Goal: Transaction & Acquisition: Book appointment/travel/reservation

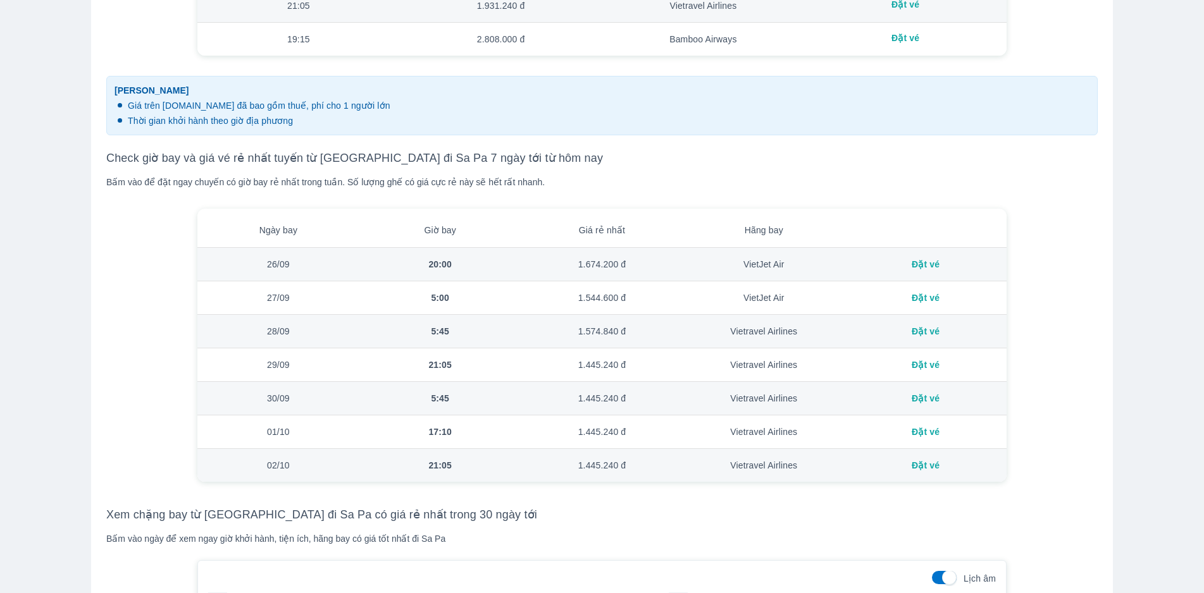
scroll to position [1012, 0]
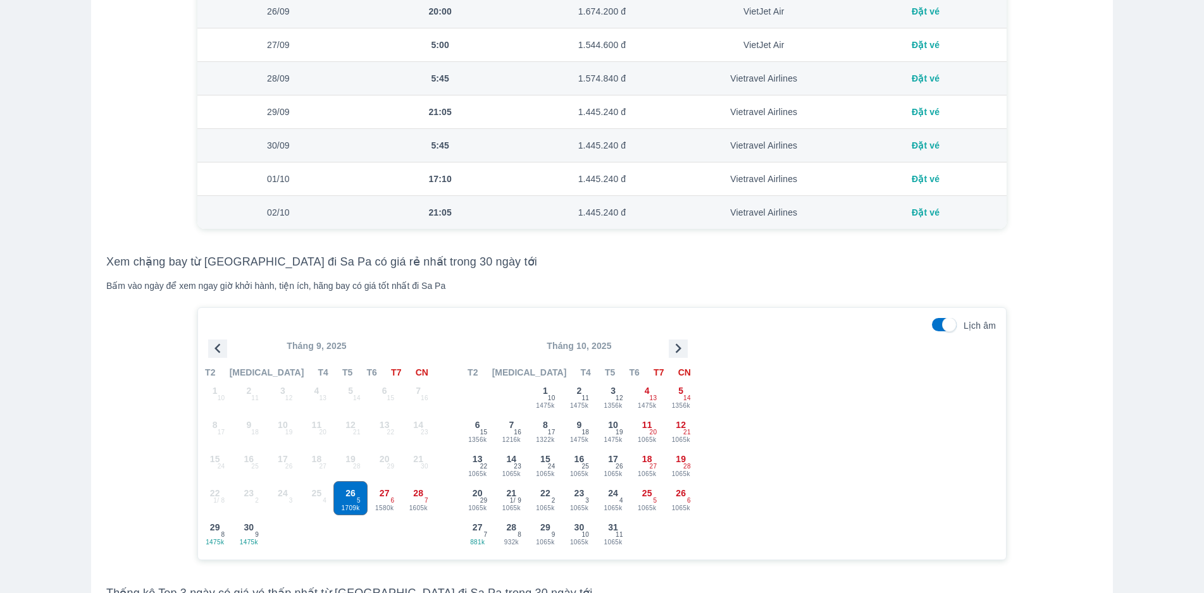
click at [681, 211] on icon "button" at bounding box center [678, 348] width 19 height 19
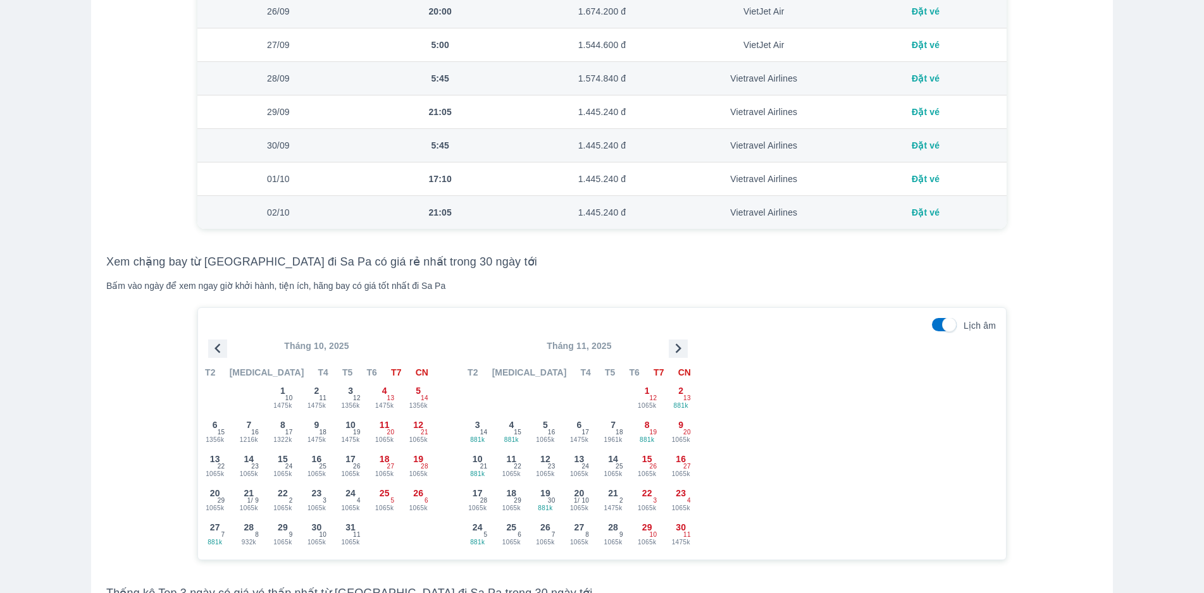
click at [681, 211] on icon "button" at bounding box center [678, 348] width 19 height 19
click at [546, 211] on span "31" at bounding box center [545, 527] width 10 height 13
click at [505, 211] on div "30 - 11" at bounding box center [511, 532] width 33 height 33
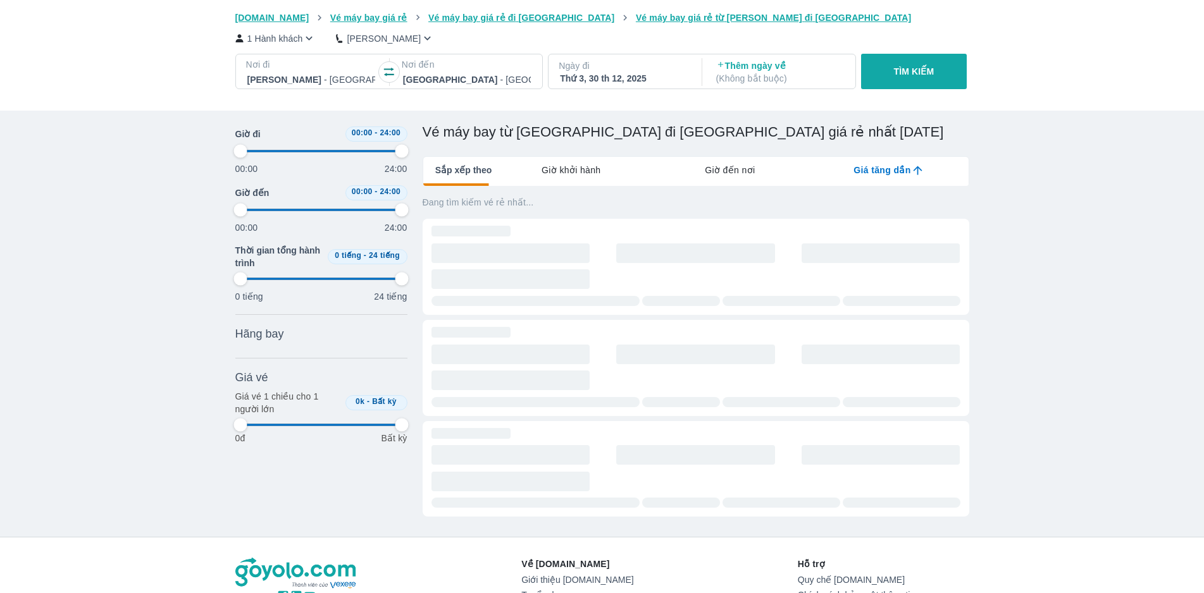
scroll to position [0, 6903]
type input "97.9166666666667"
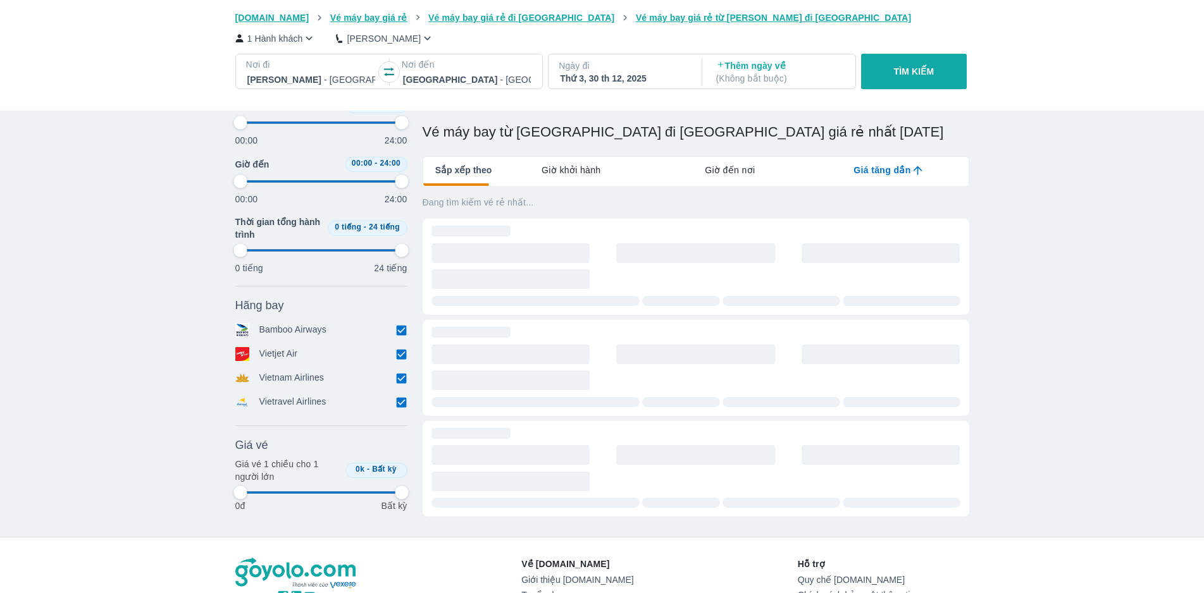
scroll to position [0, 0]
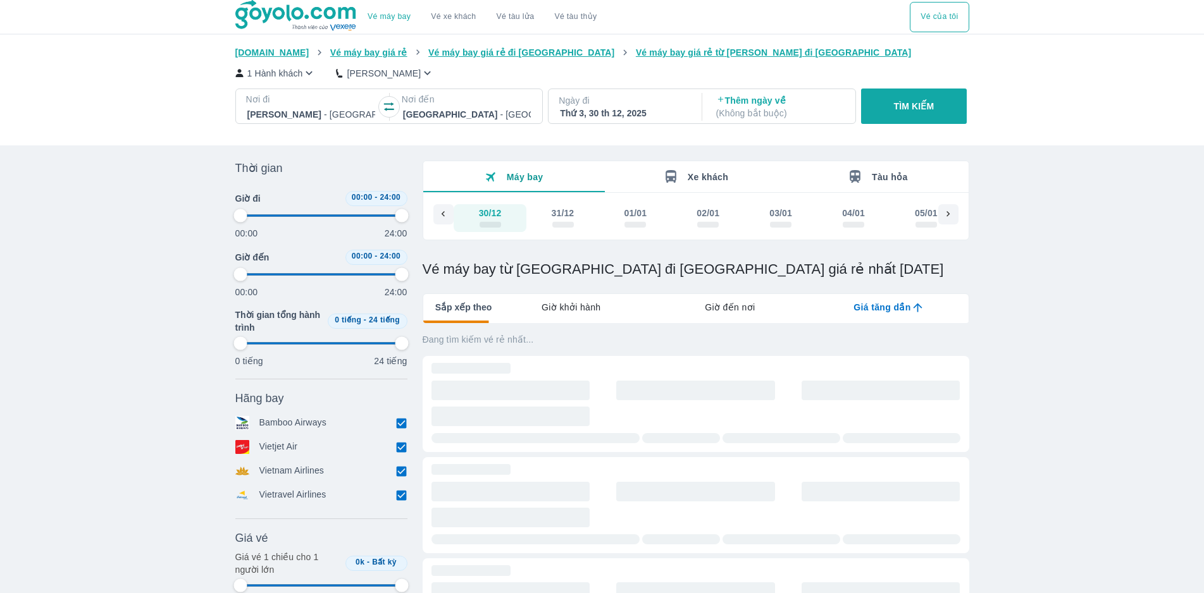
type input "97.9166666666667"
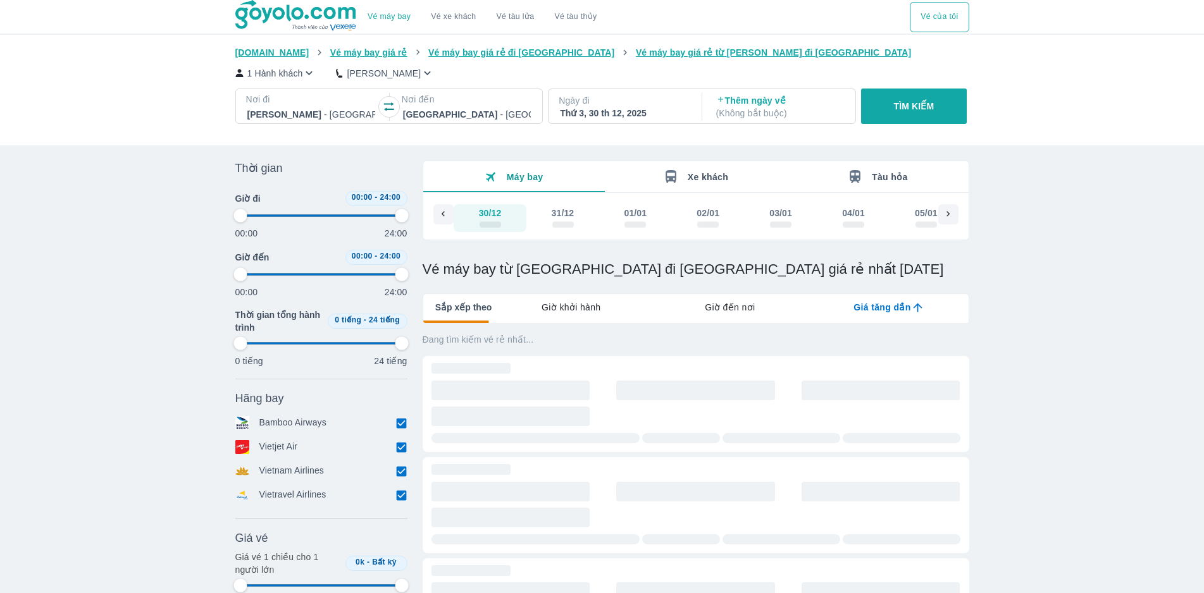
type input "97.9166666666667"
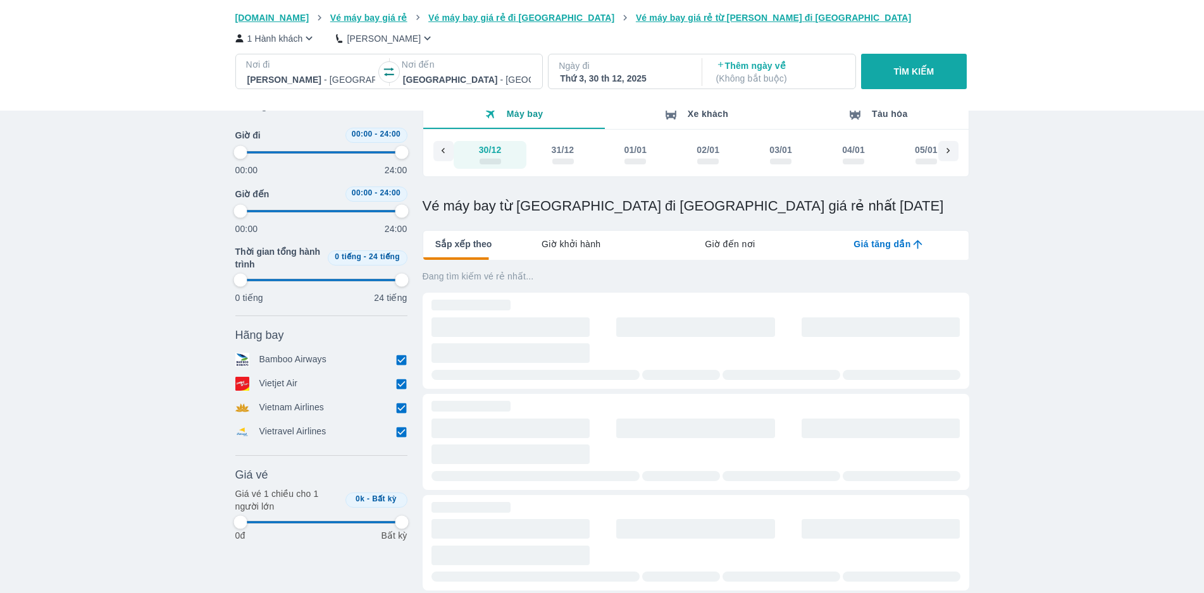
scroll to position [126, 0]
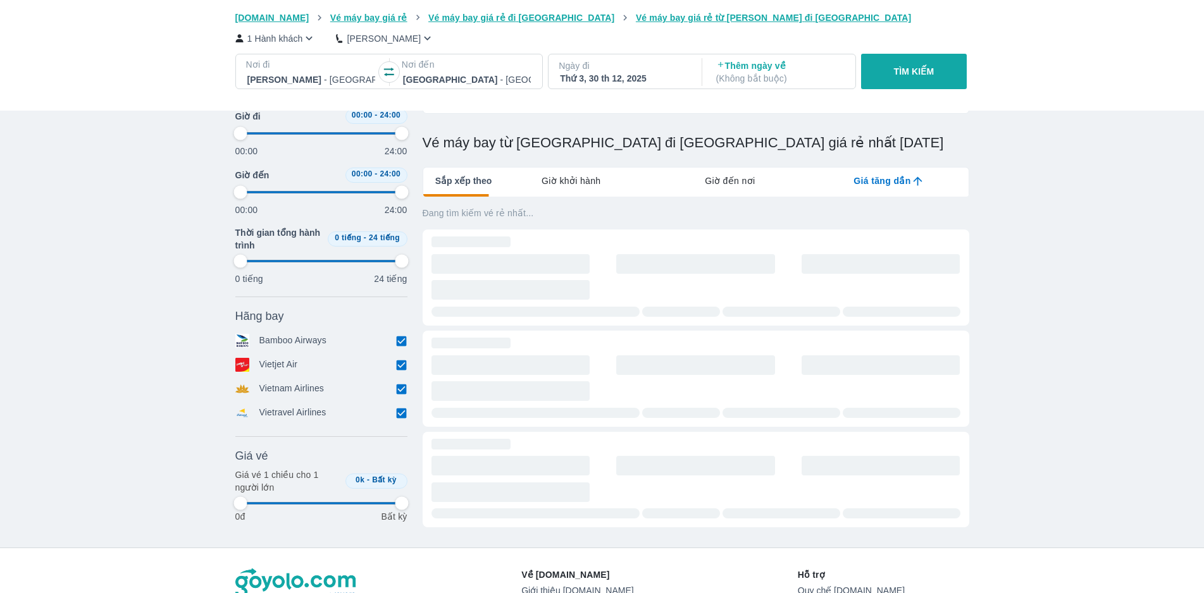
type input "97.9166666666667"
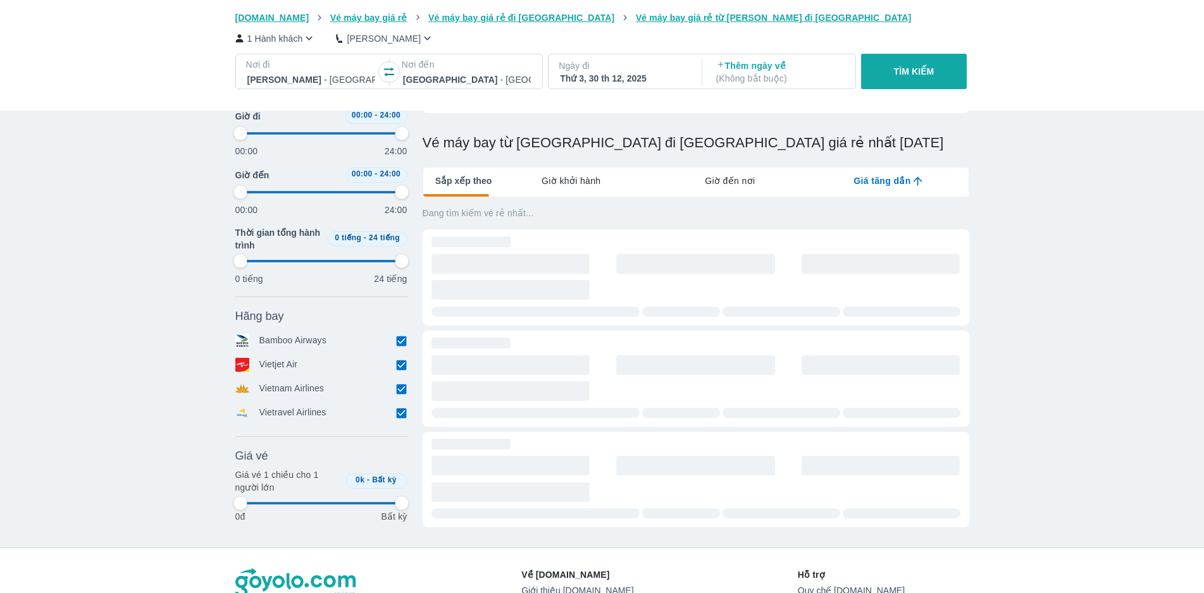
type input "97.9166666666667"
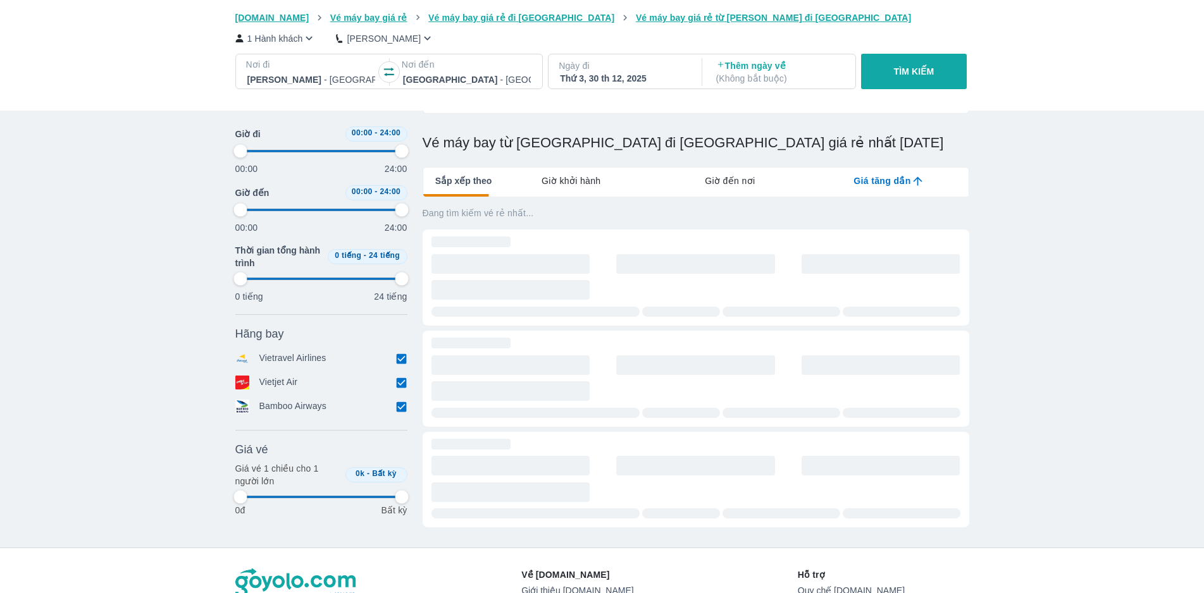
type input "97.9166666666667"
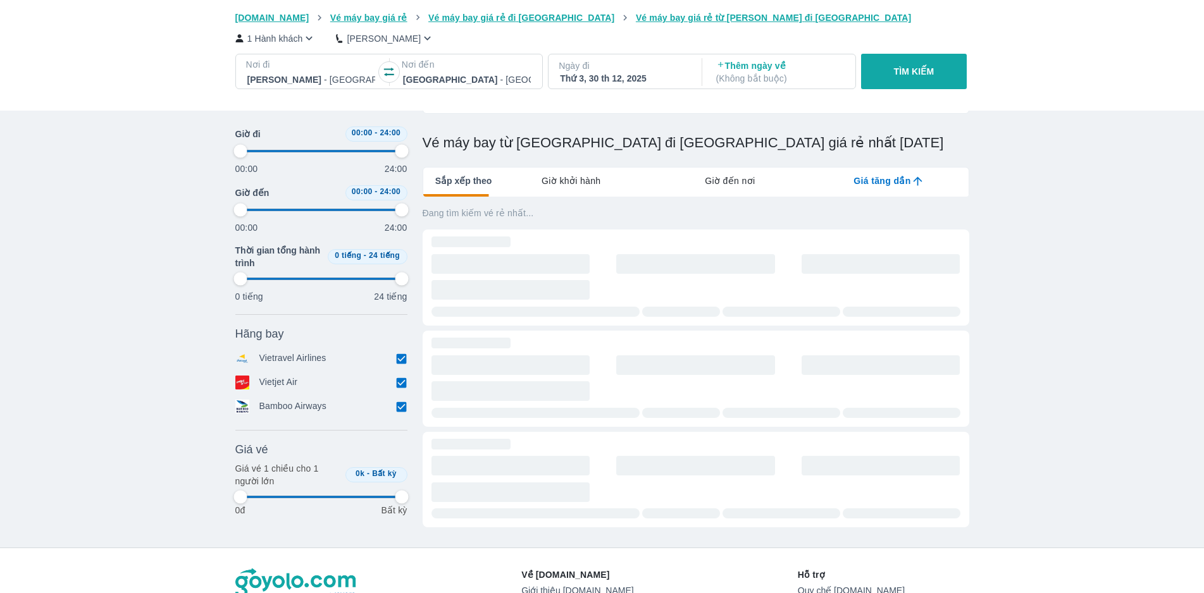
type input "97.9166666666667"
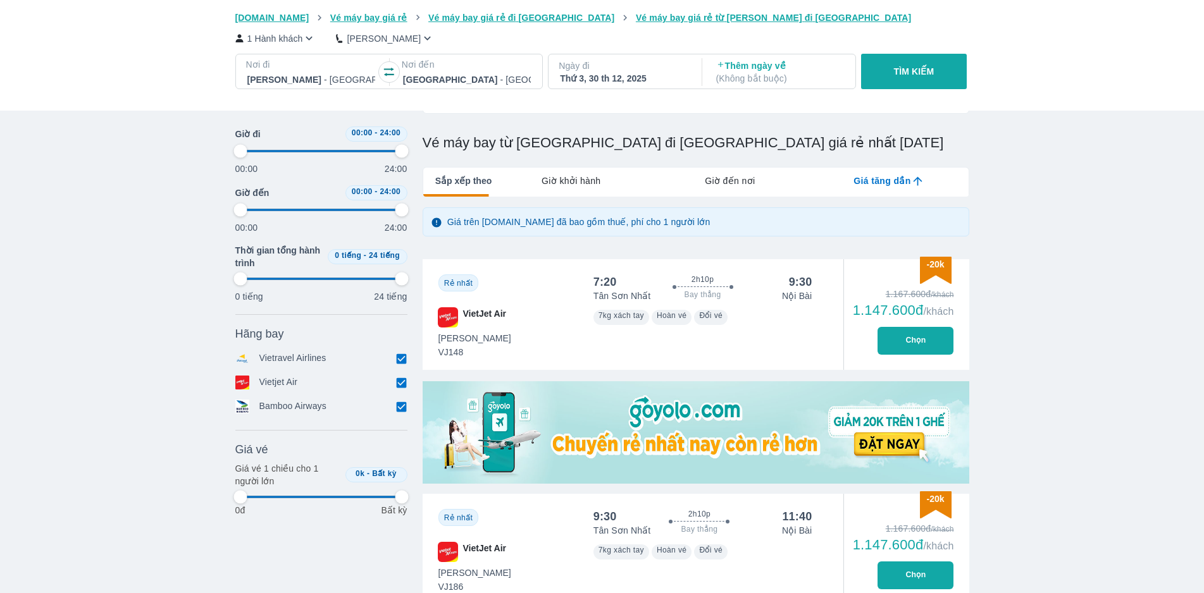
type input "97.9166666666667"
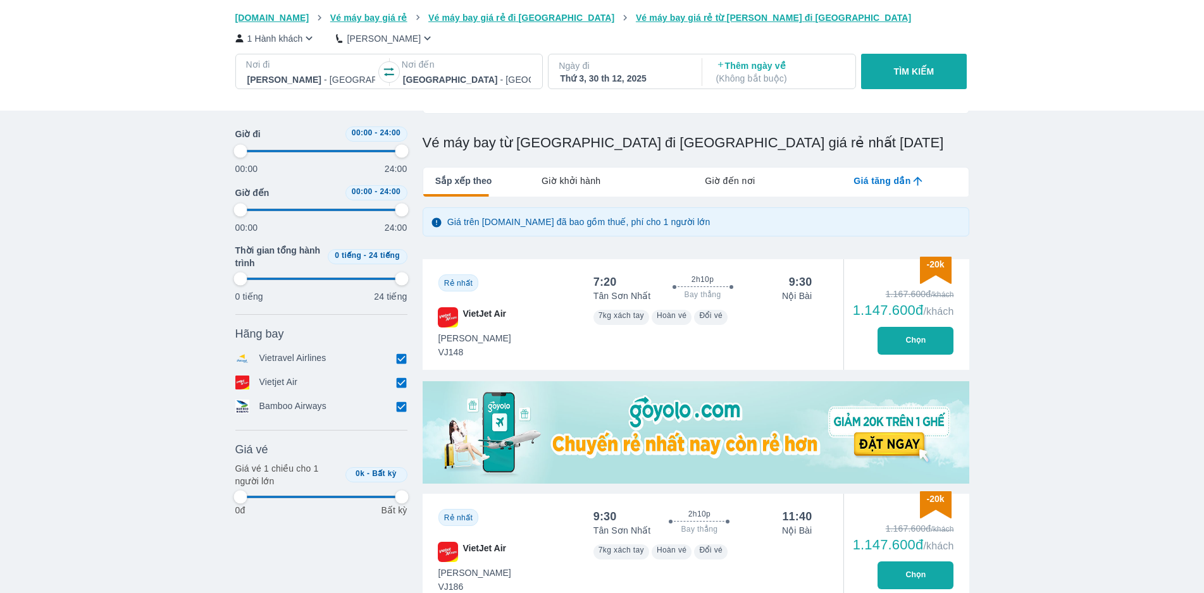
type input "97.9166666666667"
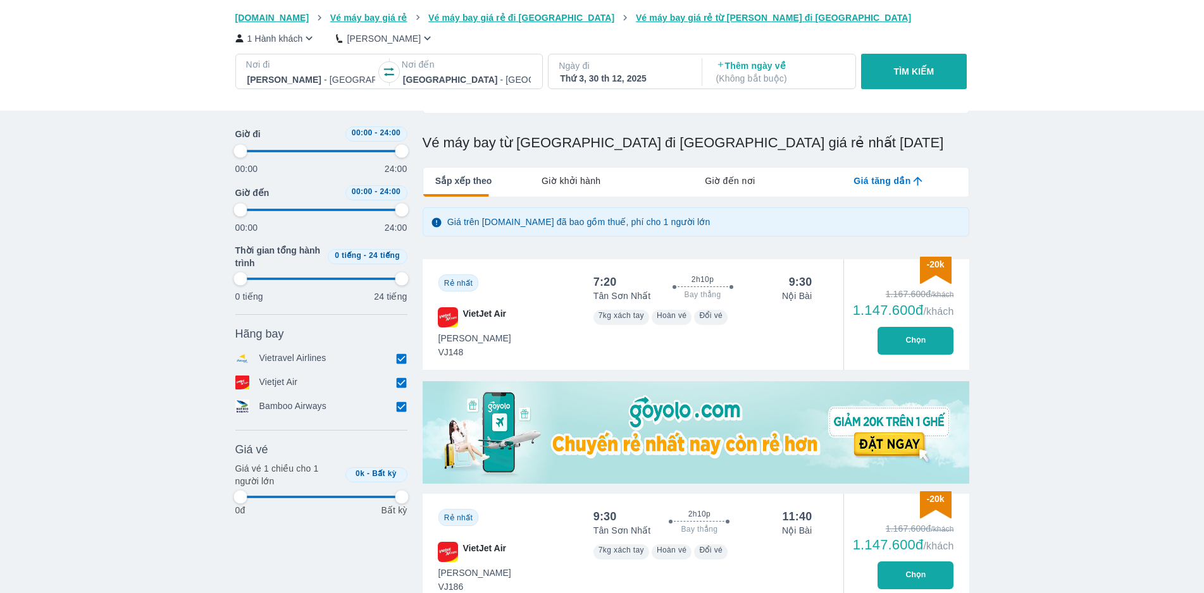
type input "97.9166666666667"
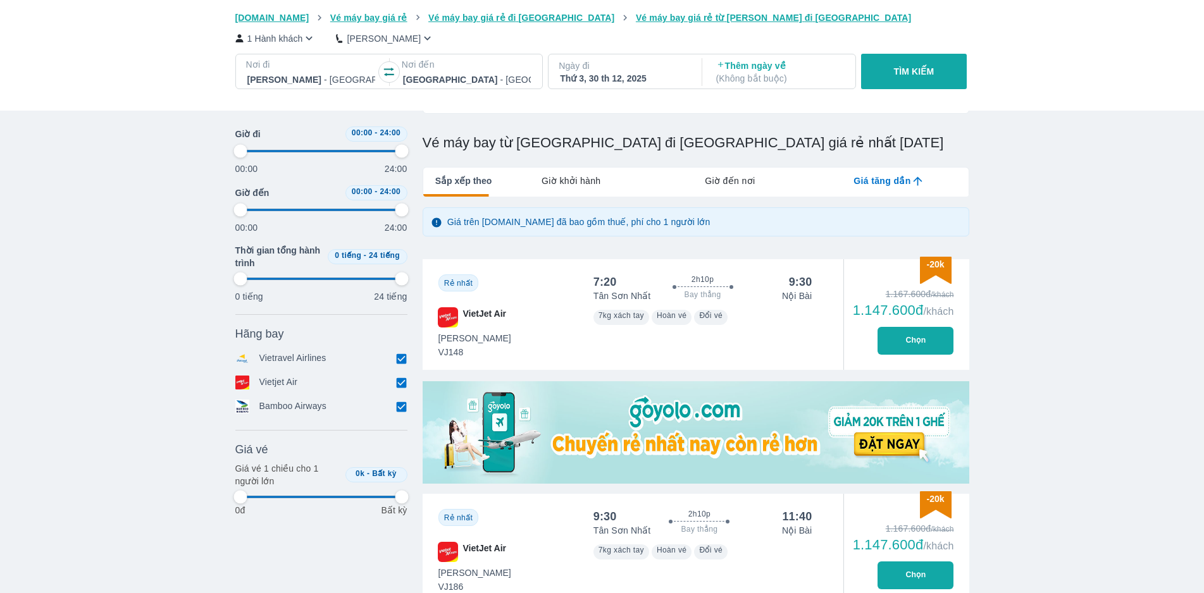
type input "97.9166666666667"
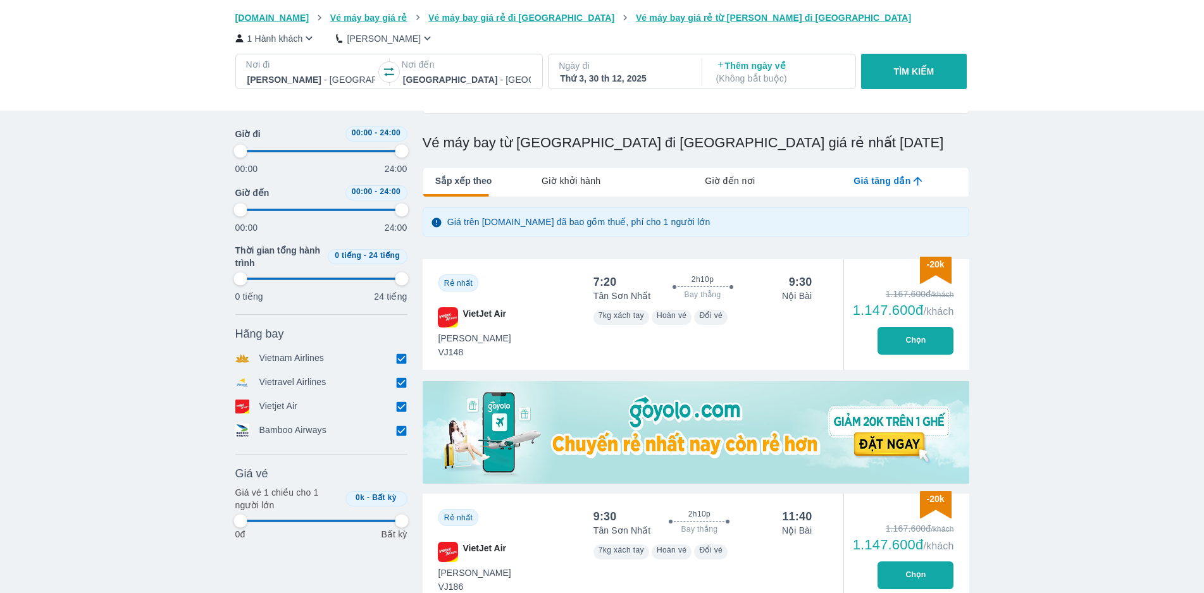
type input "97.9166666666667"
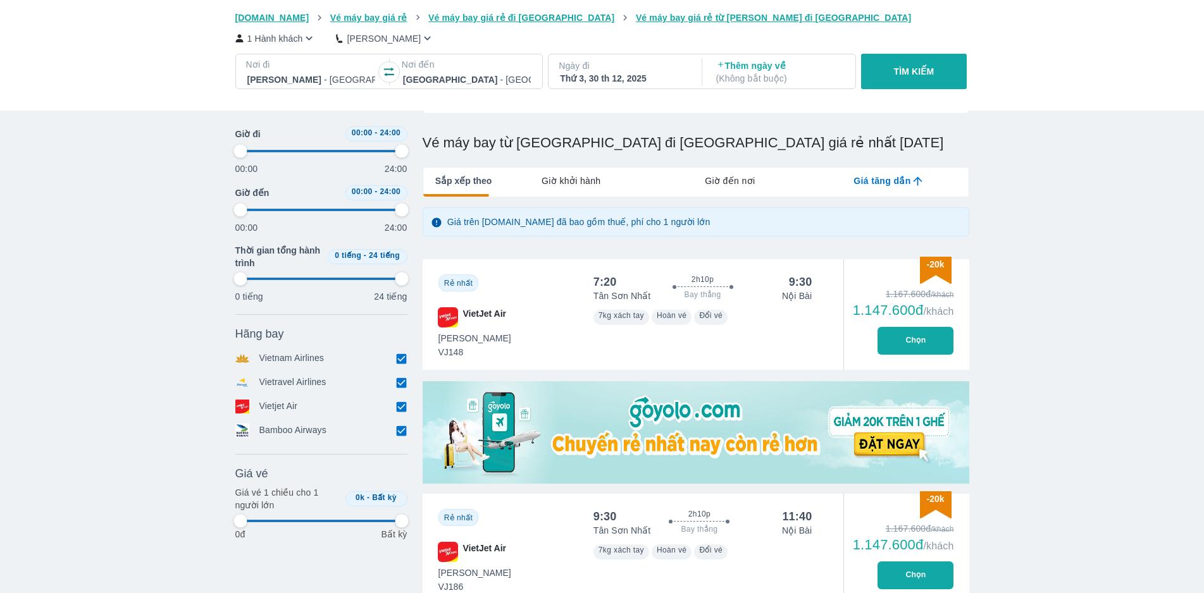
type input "97.9166666666667"
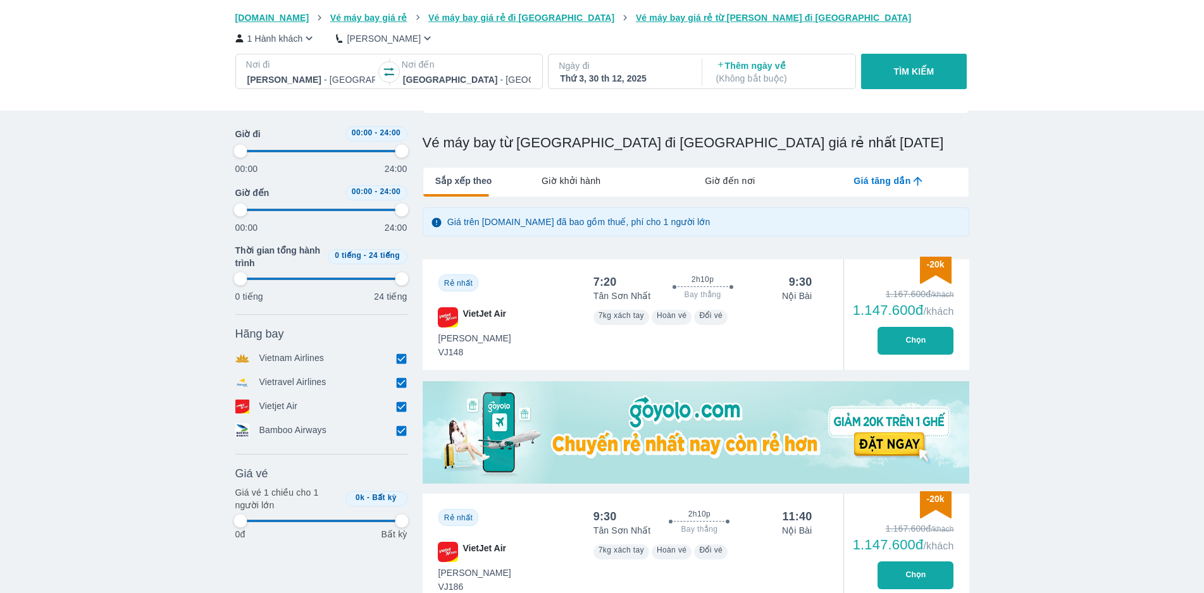
type input "97.9166666666667"
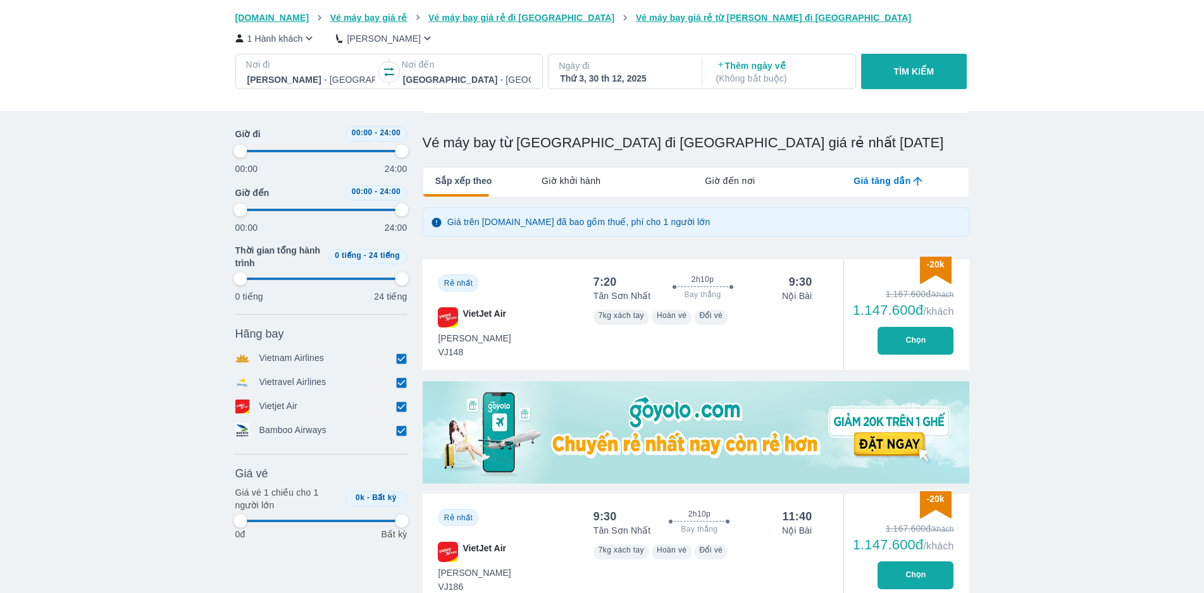
type input "97.9166666666667"
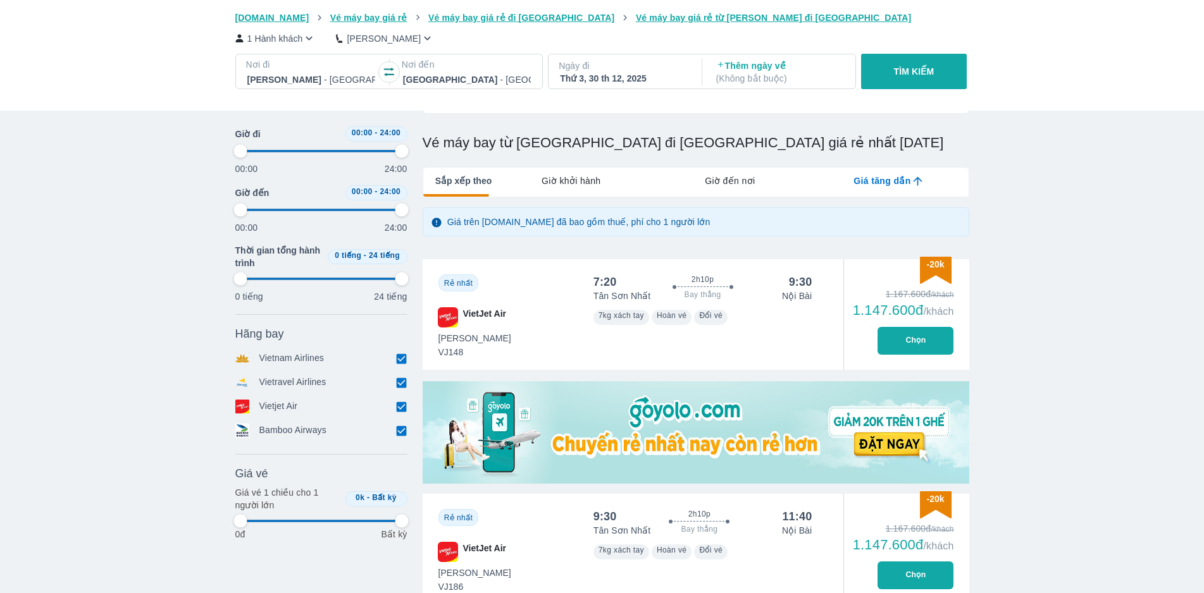
type input "97.9166666666667"
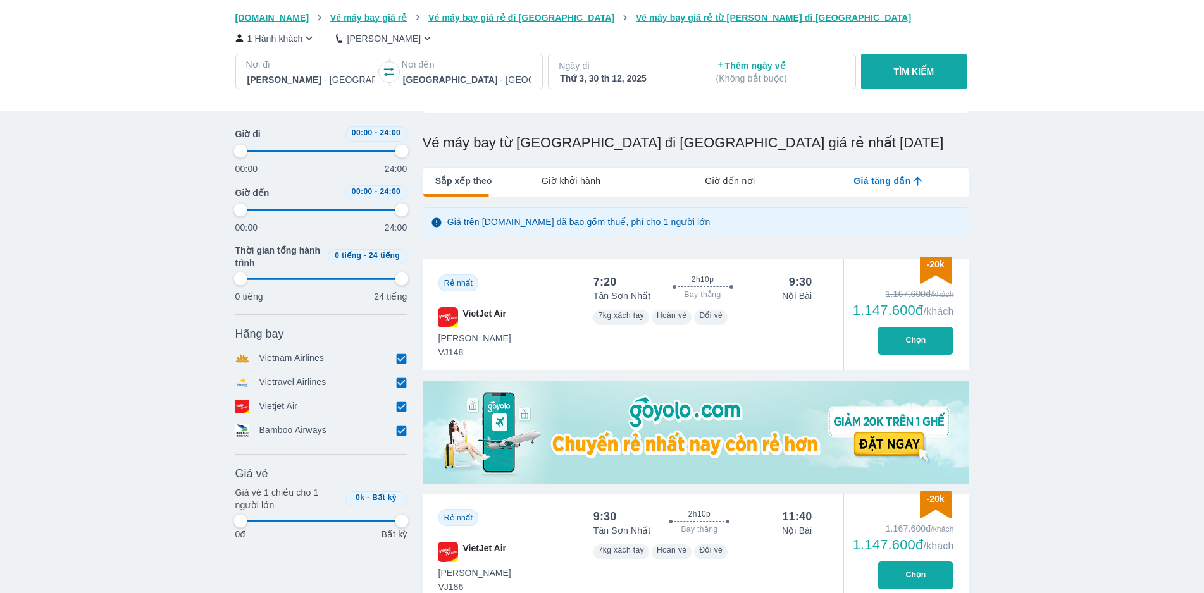
type input "97.9166666666667"
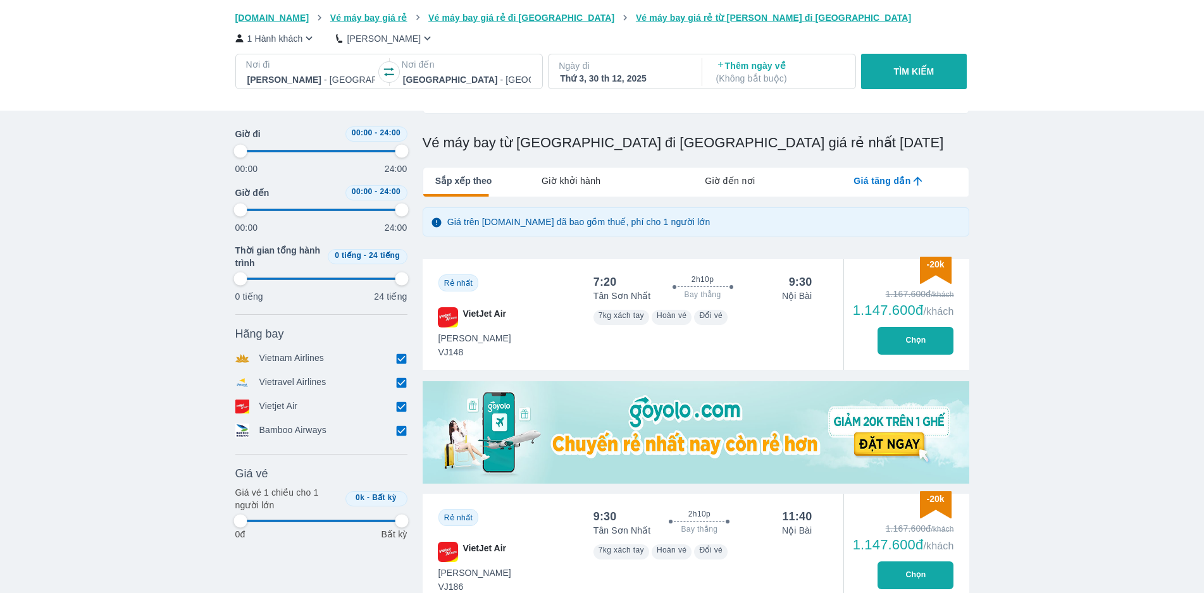
type input "97.9166666666667"
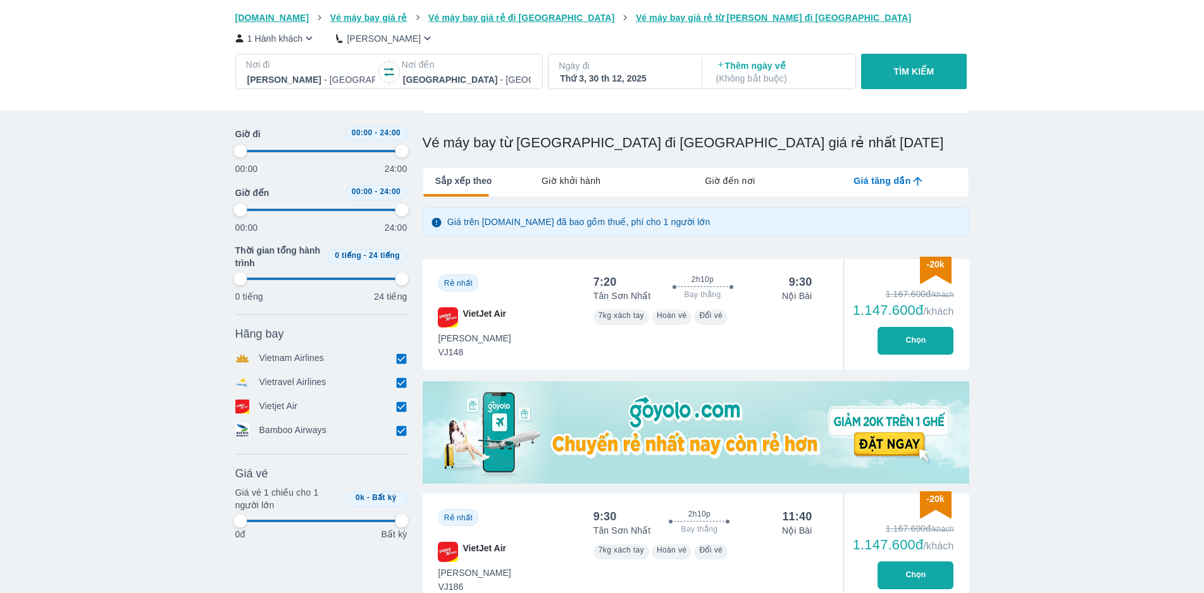
type input "97.9166666666667"
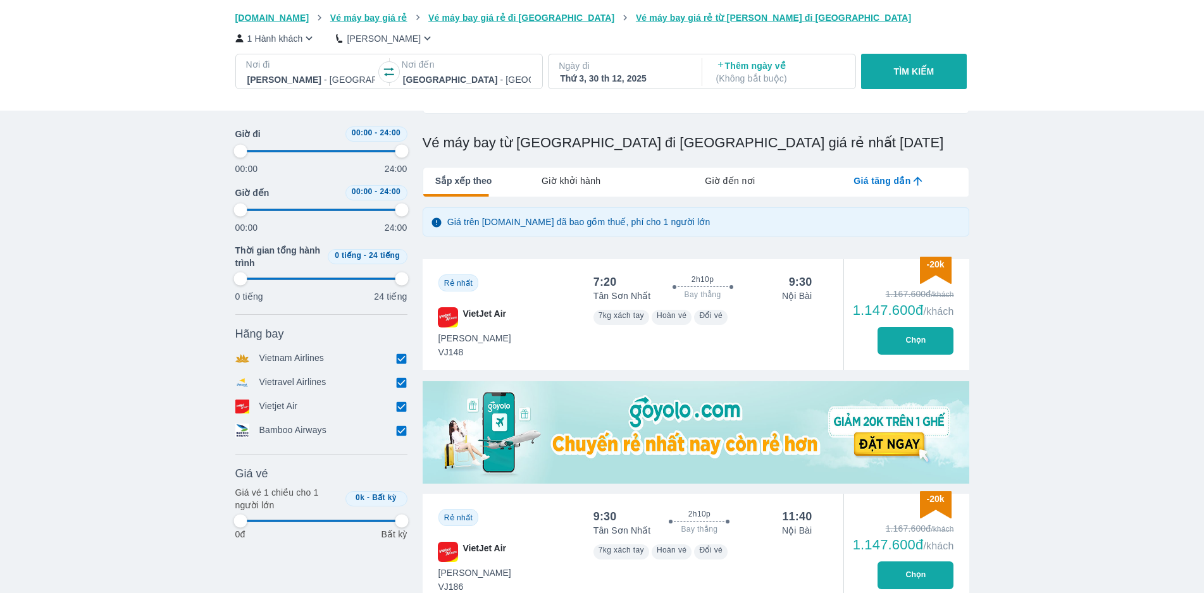
type input "97.9166666666667"
click at [400, 211] on input "checkbox" at bounding box center [401, 406] width 11 height 11
checkbox input "false"
type input "97.9166666666667"
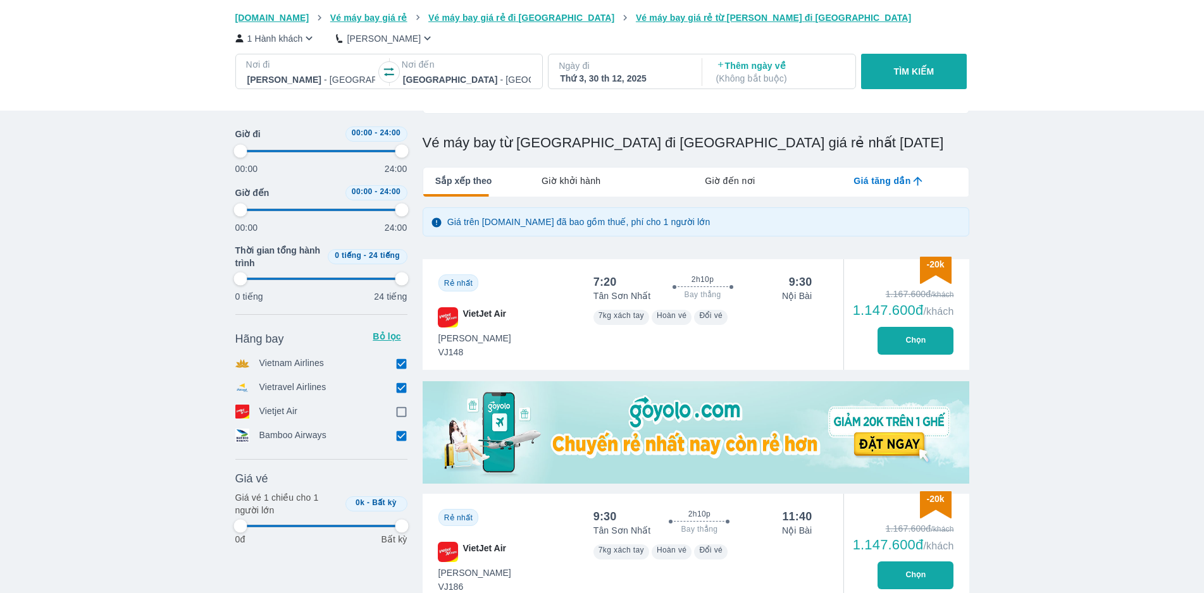
type input "97.9166666666667"
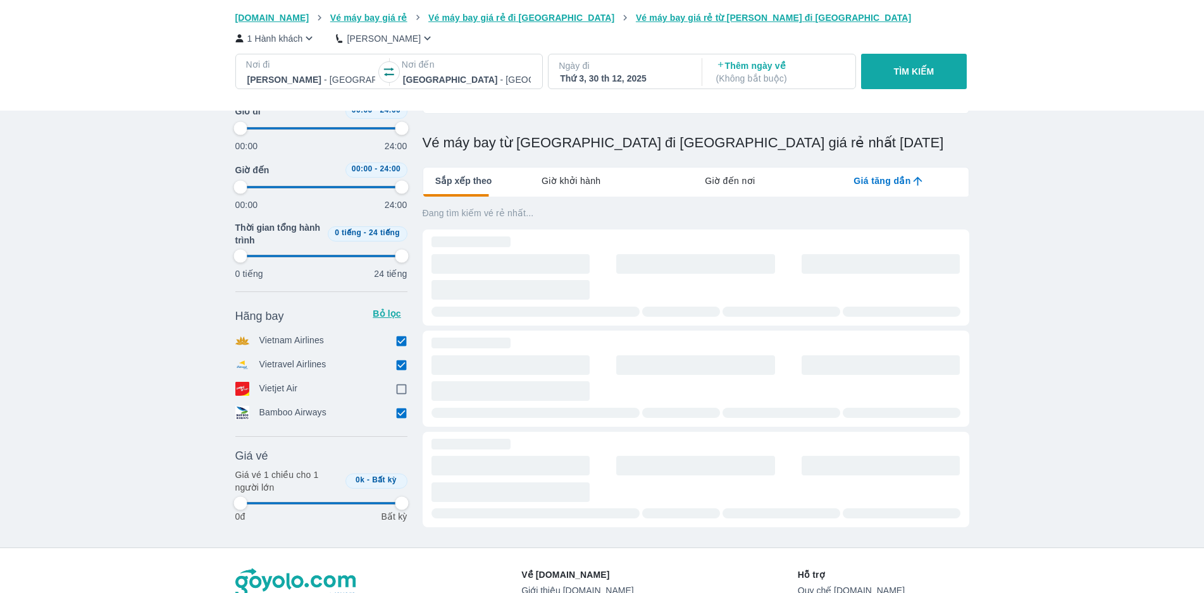
type input "97.9166666666667"
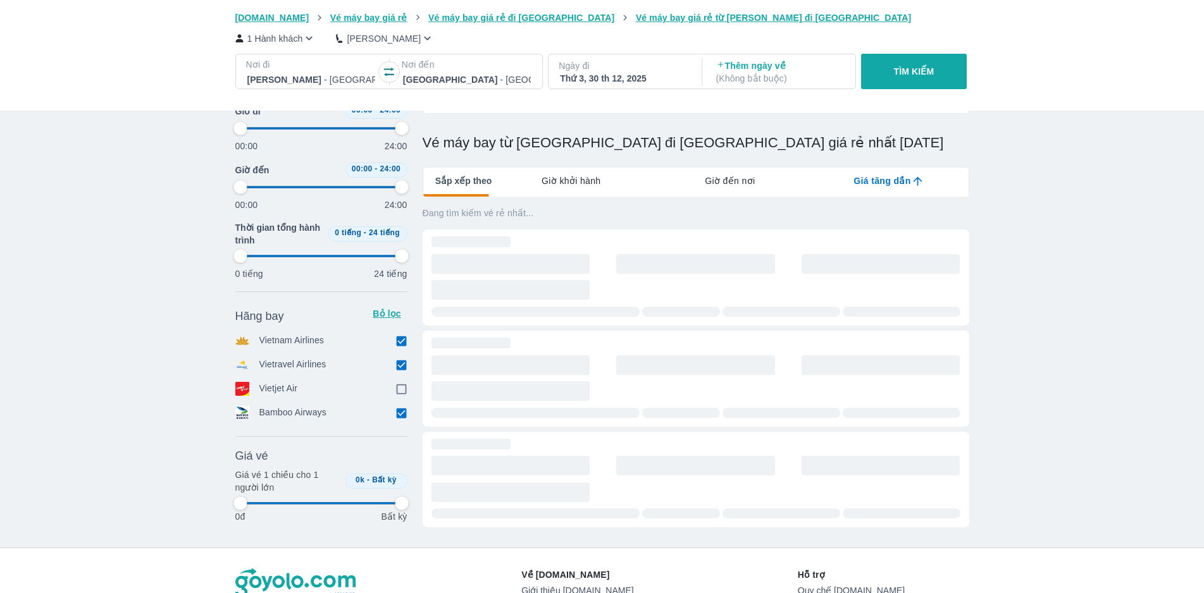
type input "97.9166666666667"
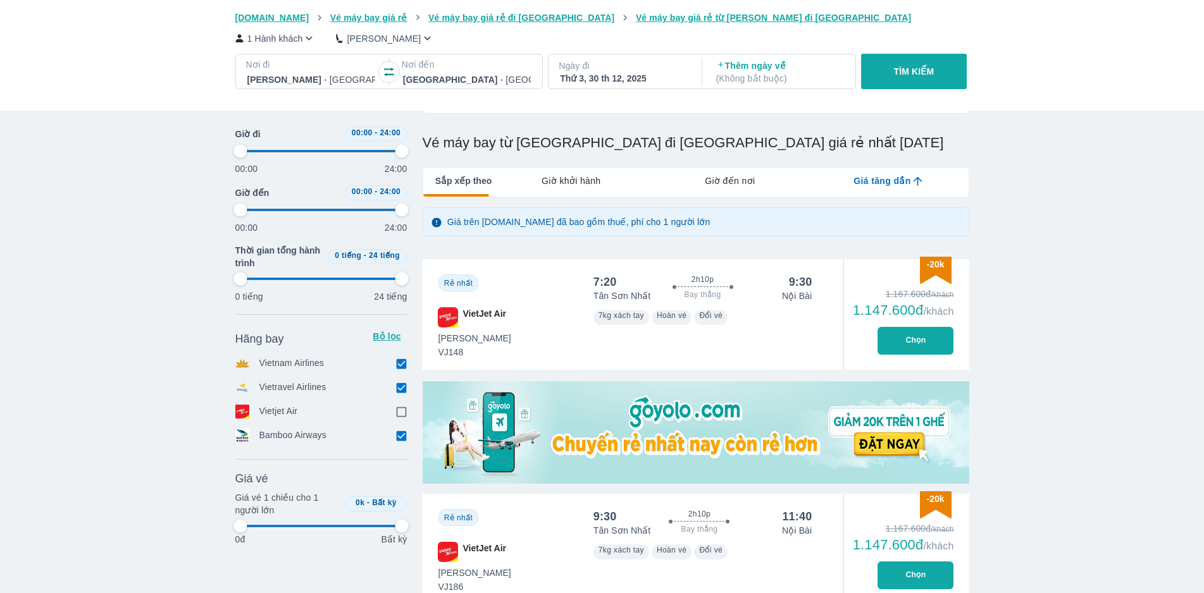
type input "97.9166666666667"
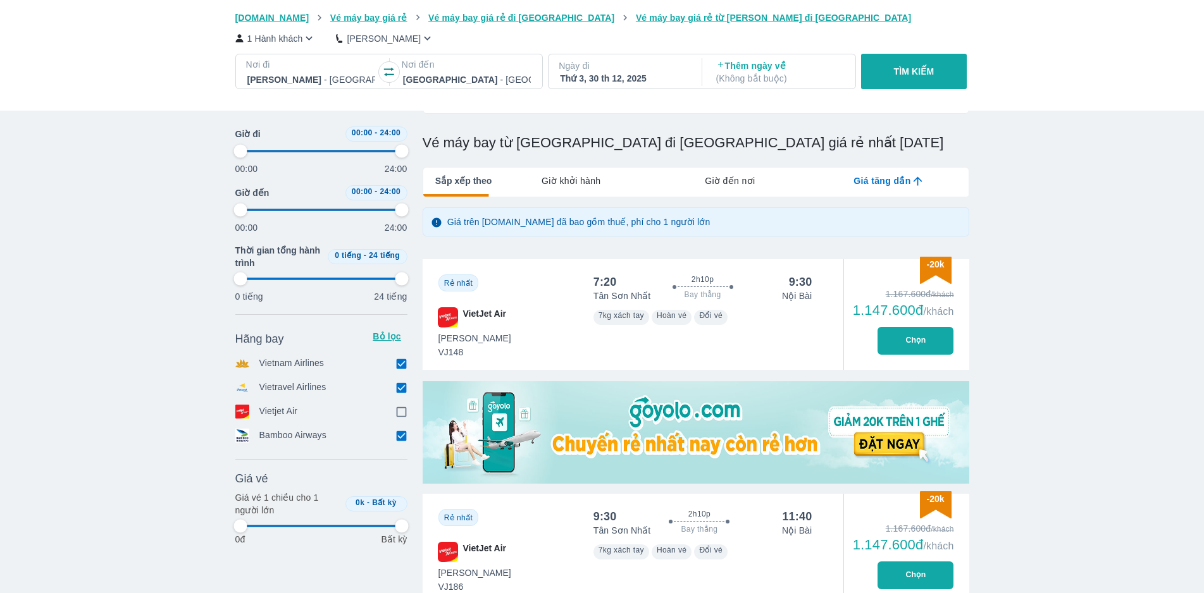
type input "97.9166666666667"
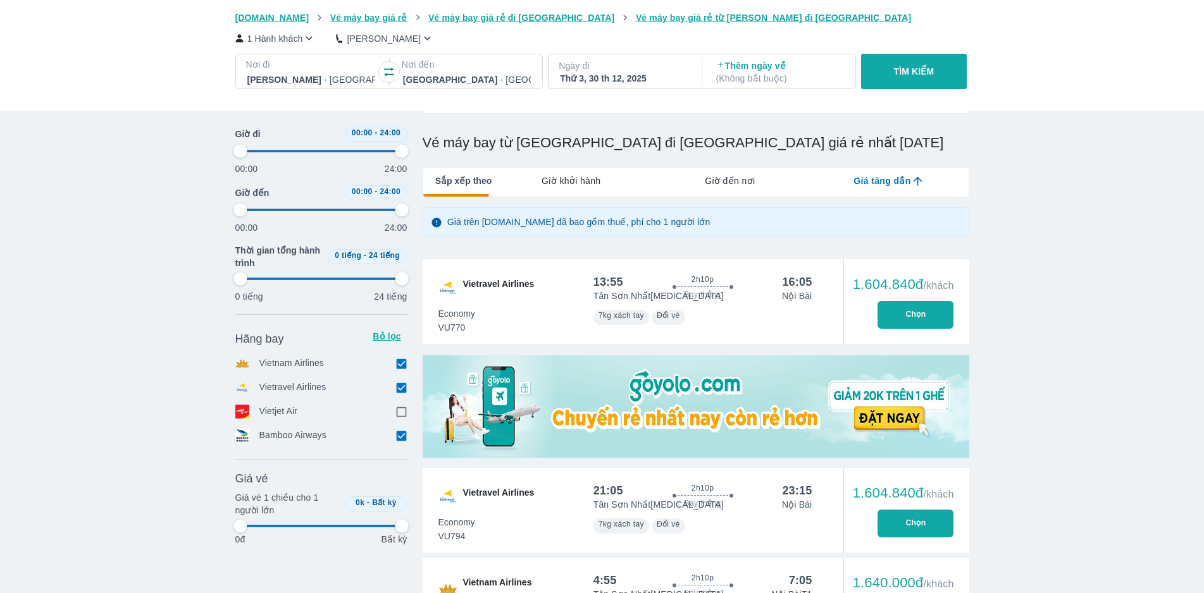
type input "97.9166666666667"
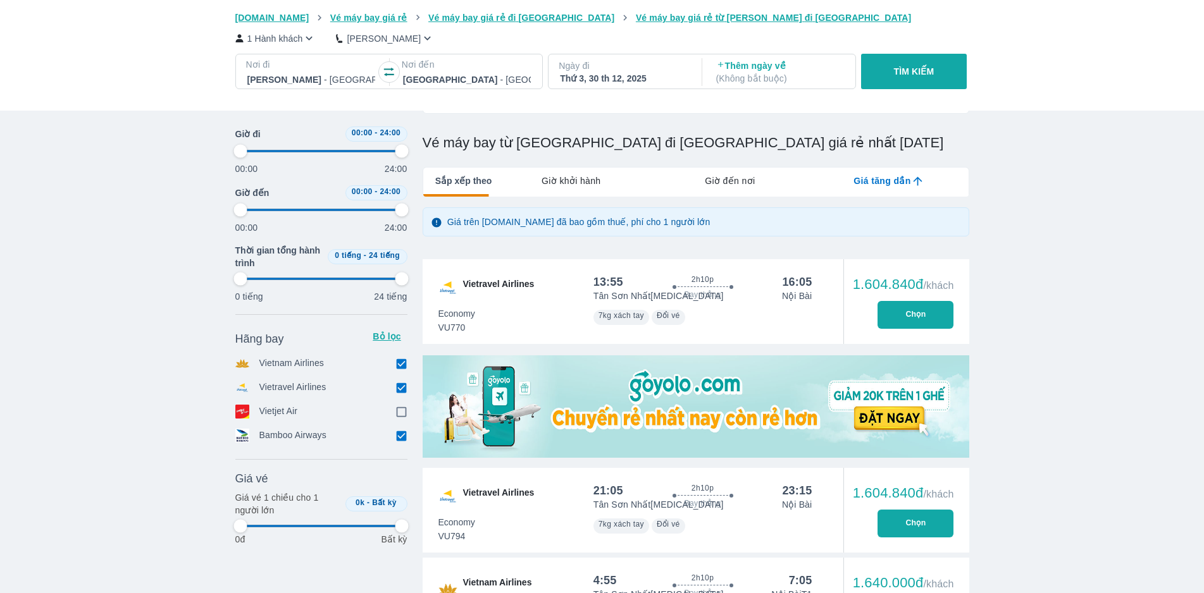
type input "97.9166666666667"
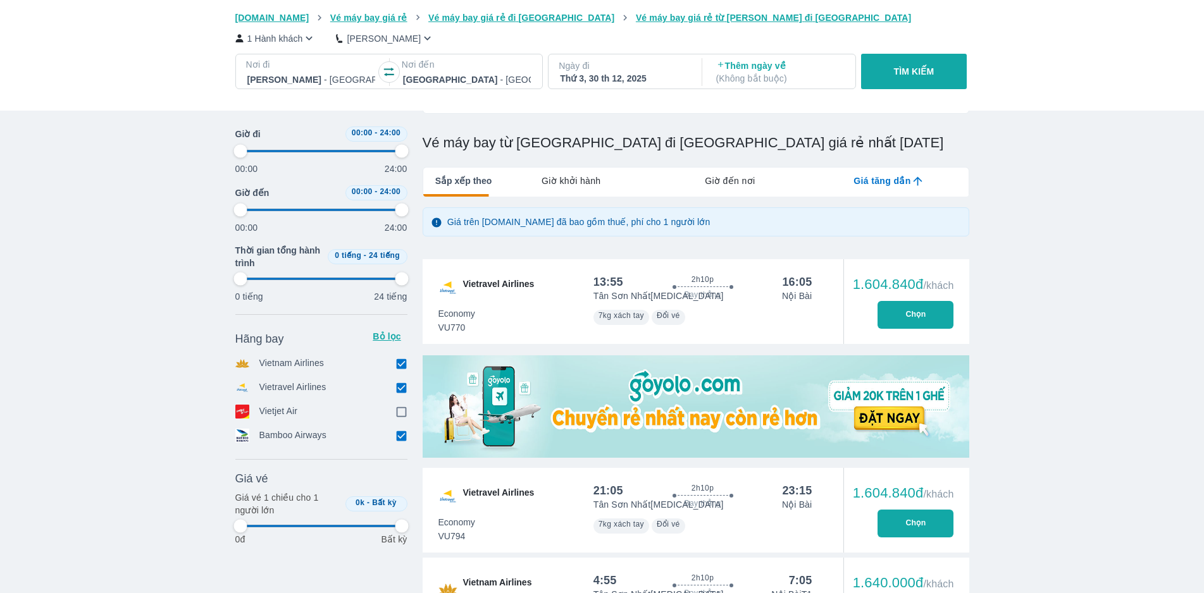
type input "97.9166666666667"
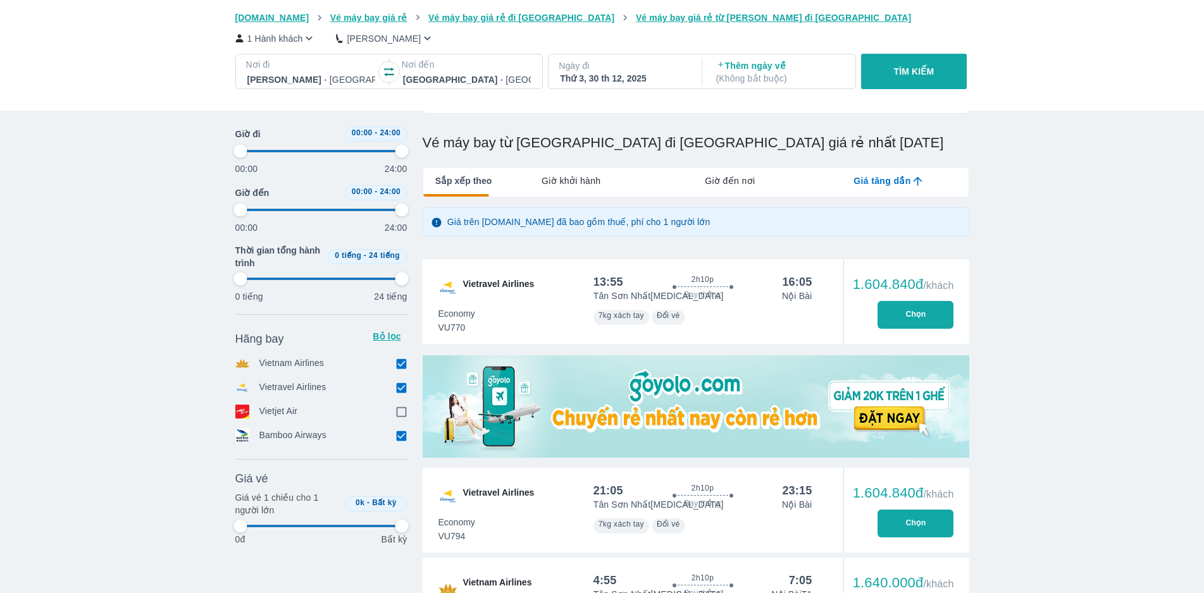
type input "97.9166666666667"
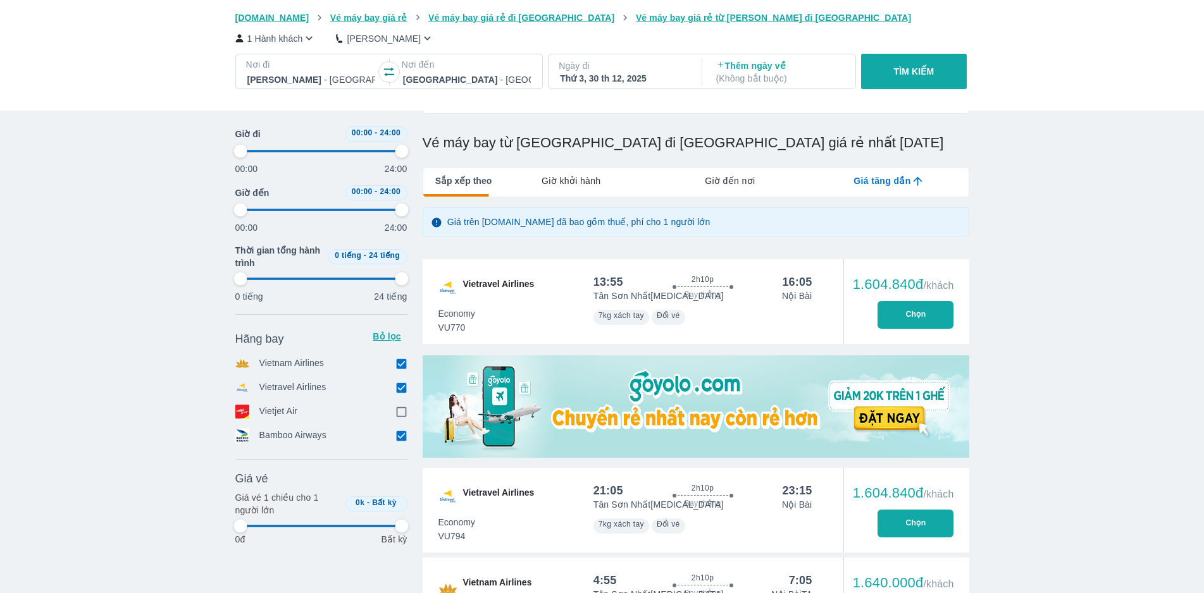
type input "97.9166666666667"
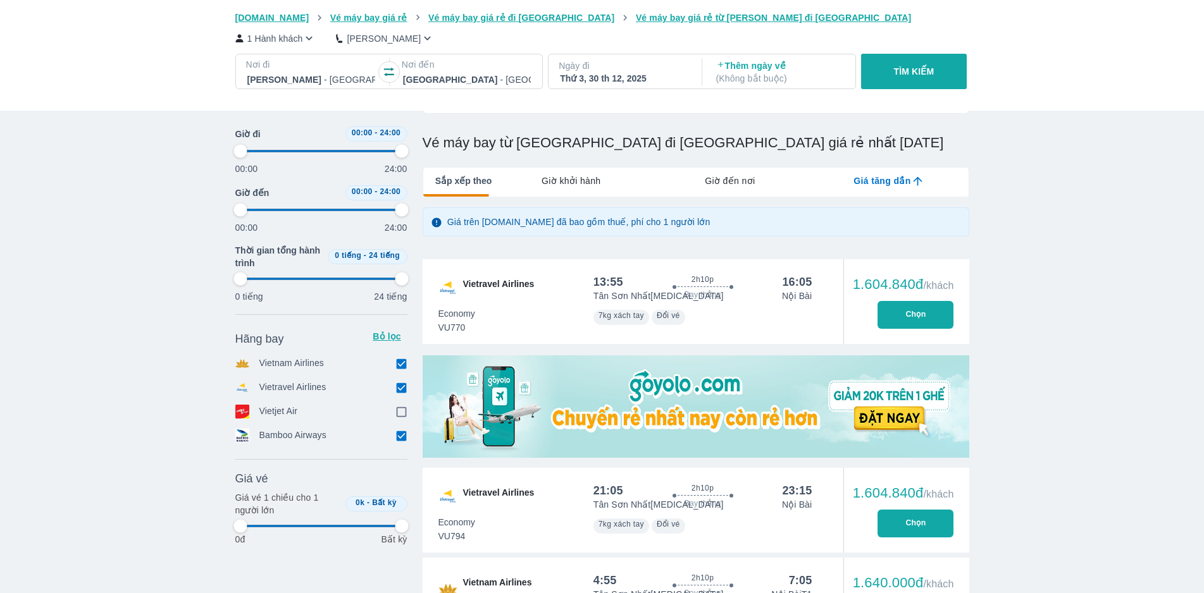
type input "97.9166666666667"
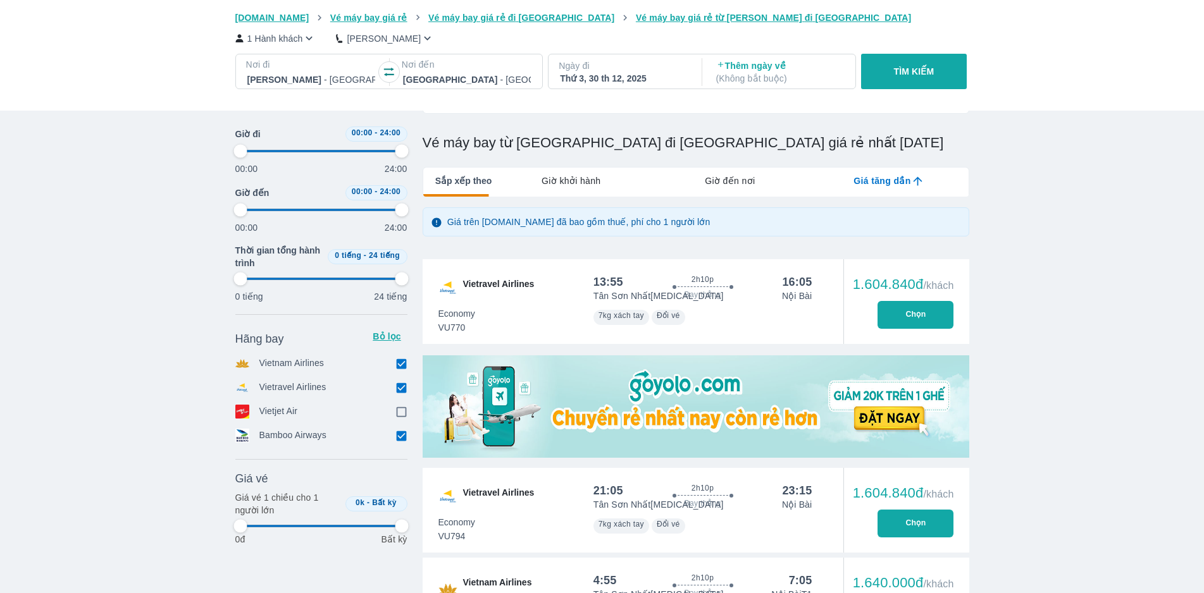
type input "97.9166666666667"
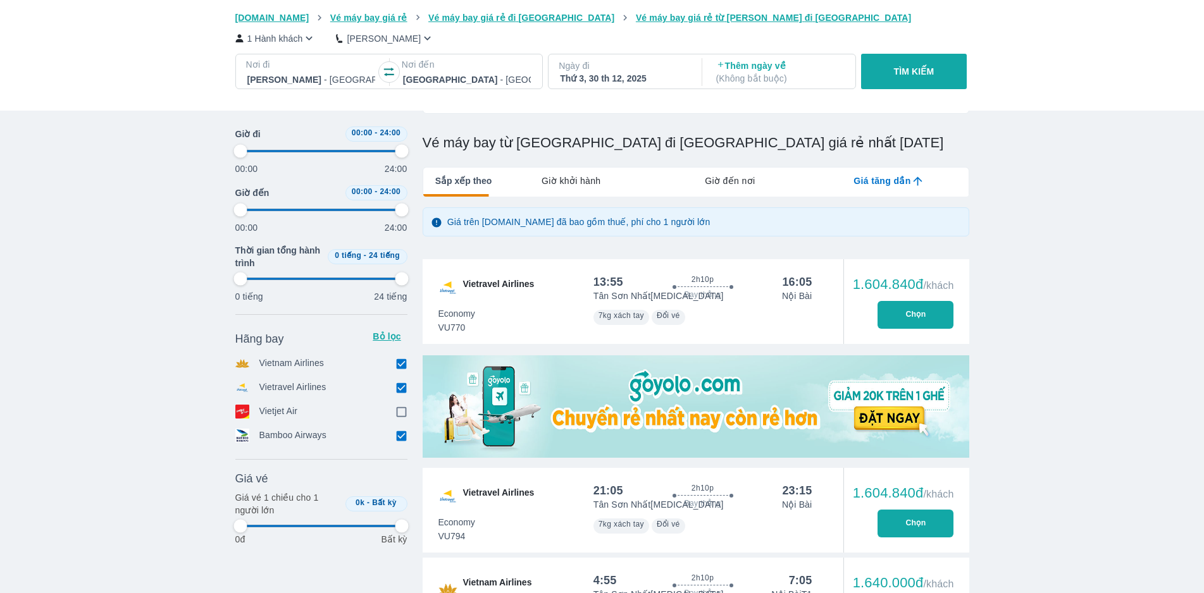
type input "97.9166666666667"
click at [398, 211] on input "checkbox" at bounding box center [401, 411] width 11 height 11
checkbox input "true"
type input "97.9166666666667"
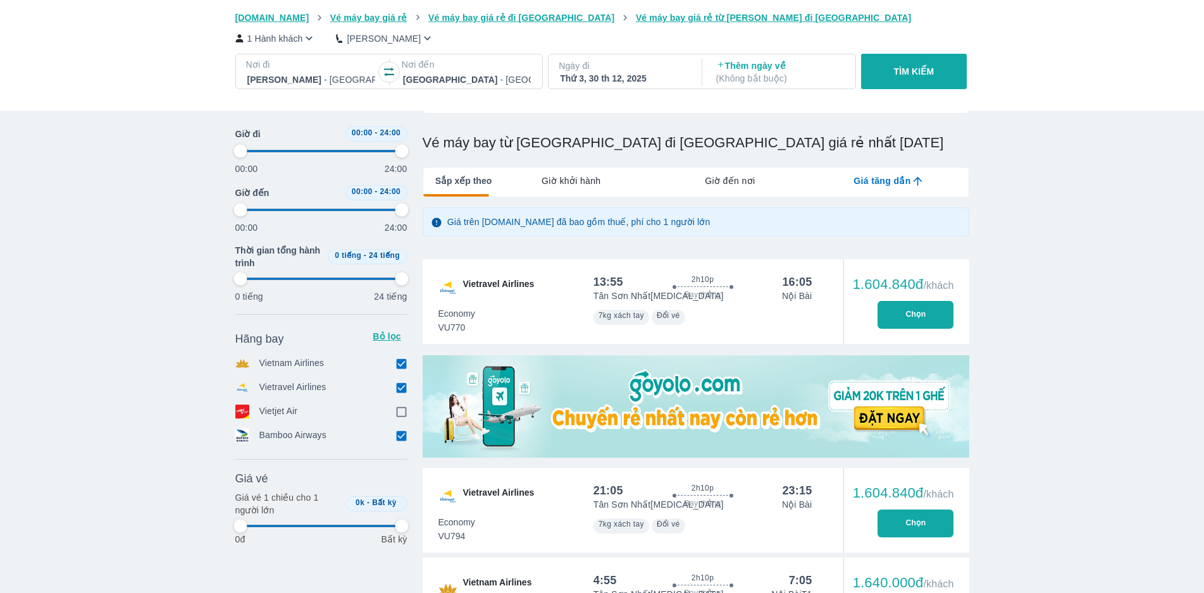
type input "97.9166666666667"
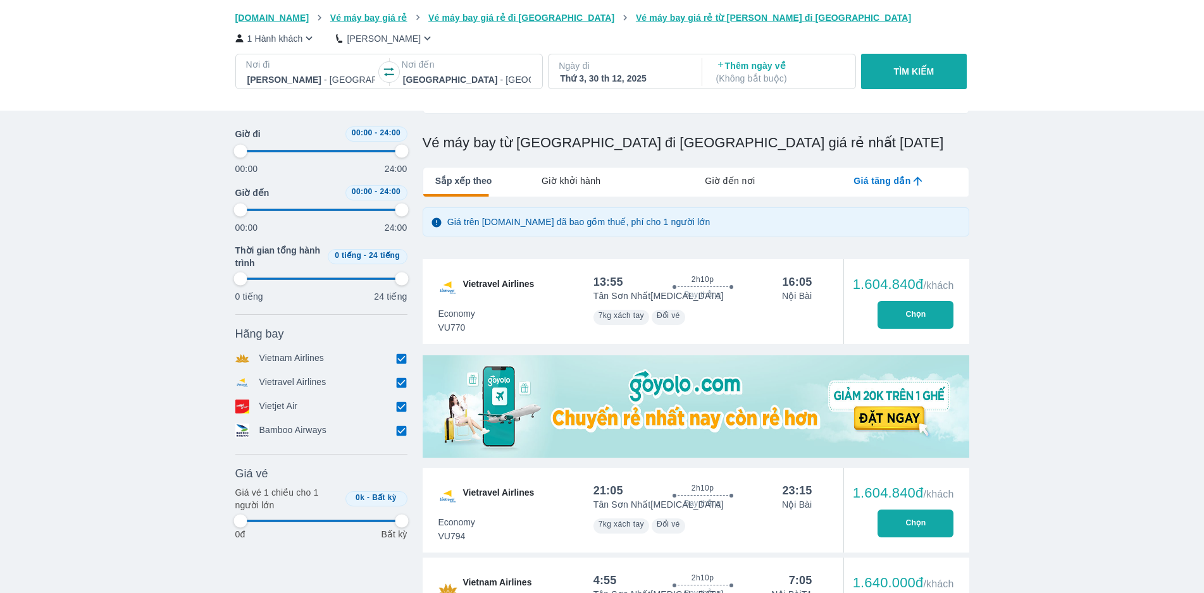
type input "97.9166666666667"
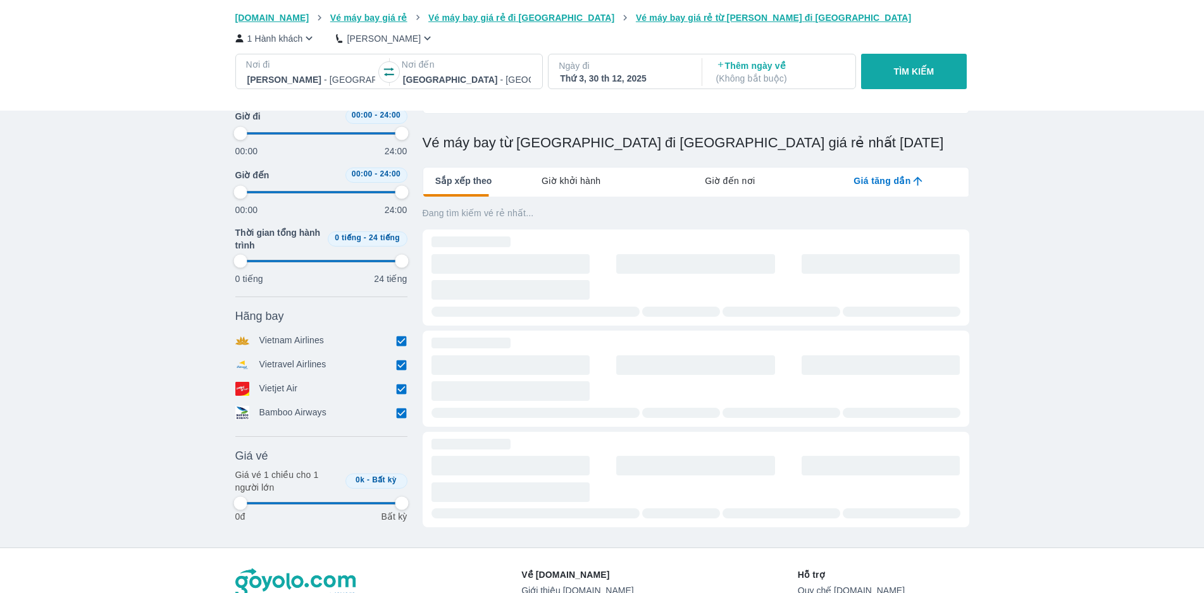
type input "97.9166666666667"
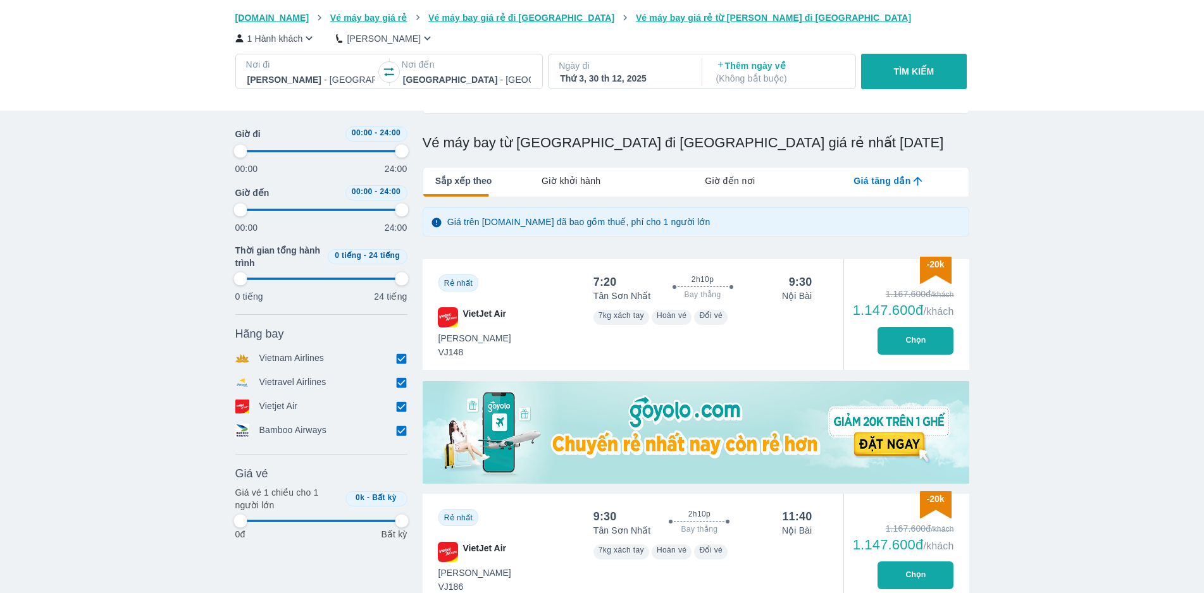
type input "97.9166666666667"
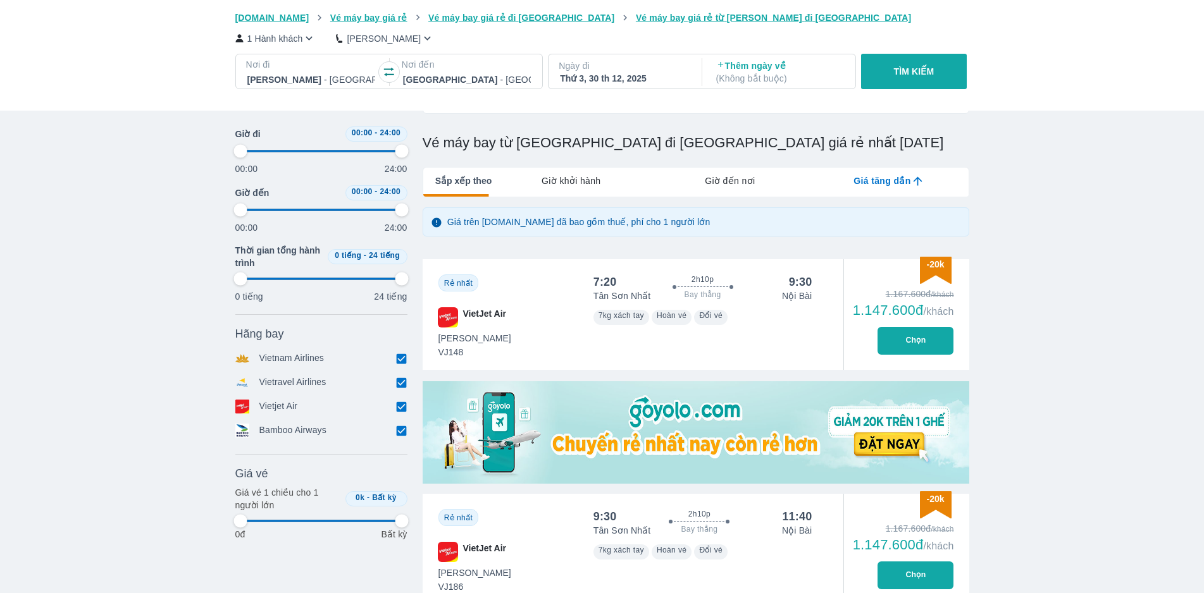
type input "97.9166666666667"
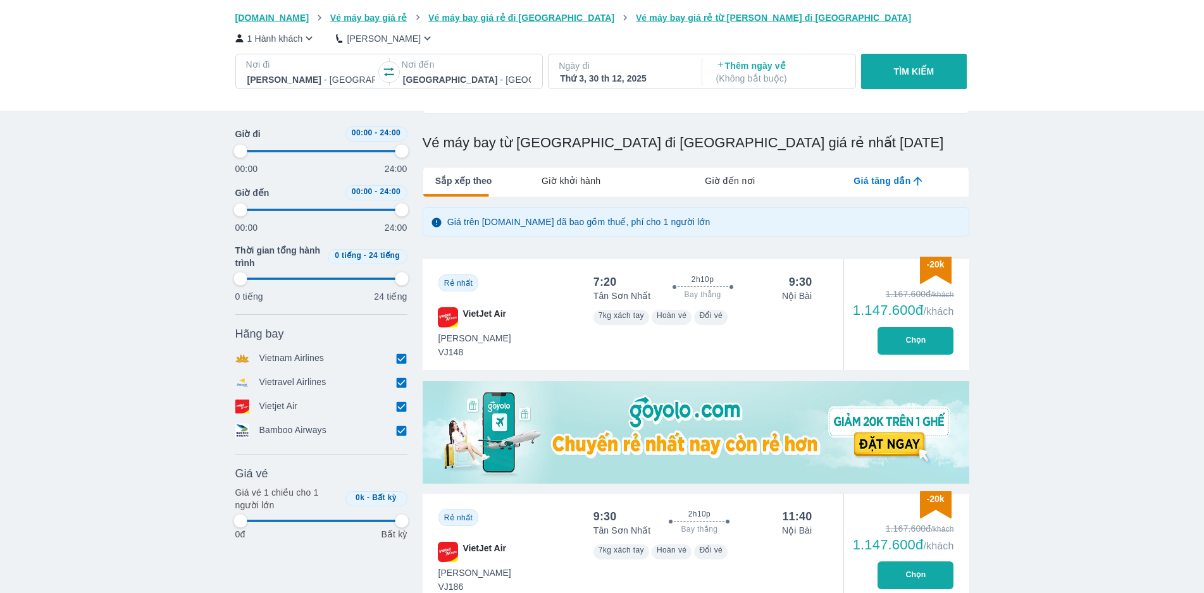
type input "97.9166666666667"
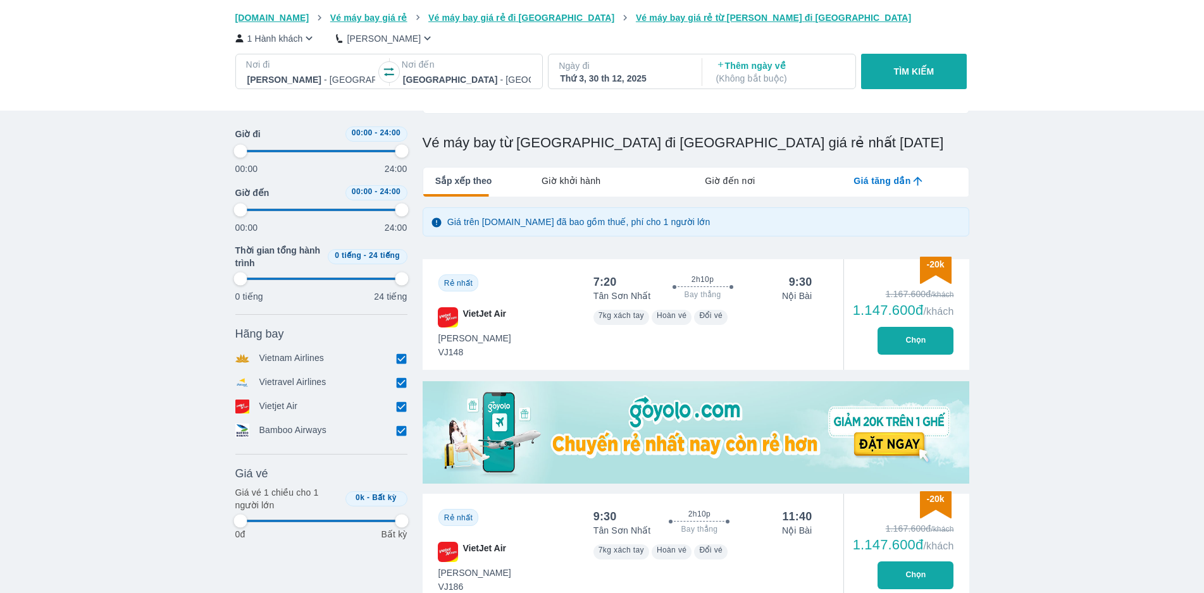
click at [460, 211] on span "Rẻ nhất" at bounding box center [458, 283] width 28 height 9
type input "97.9166666666667"
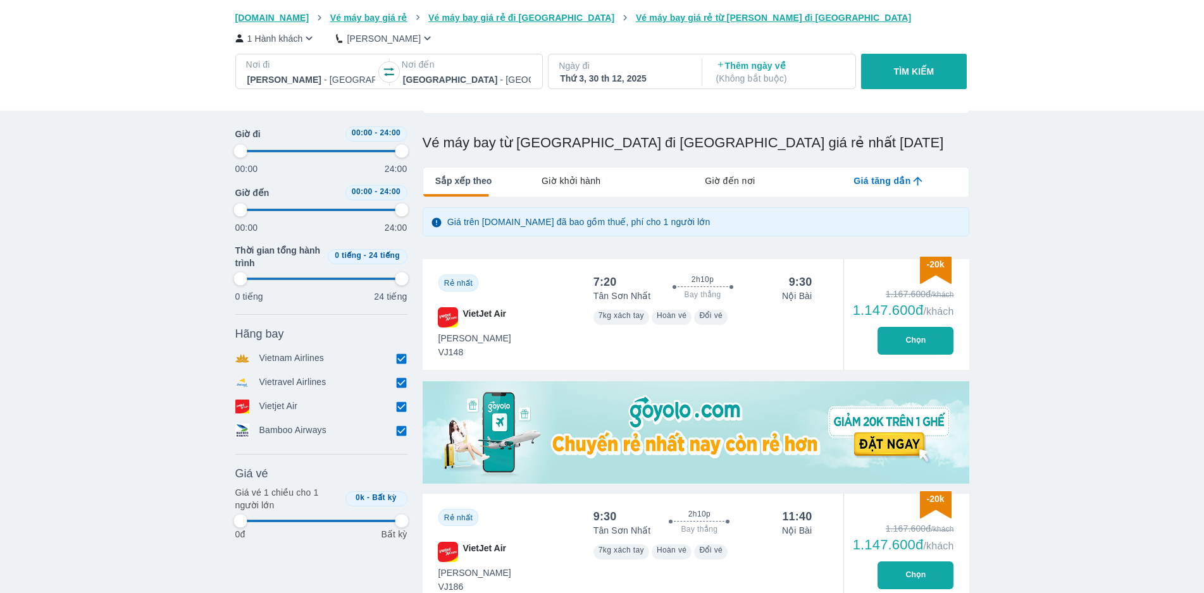
type input "97.9166666666667"
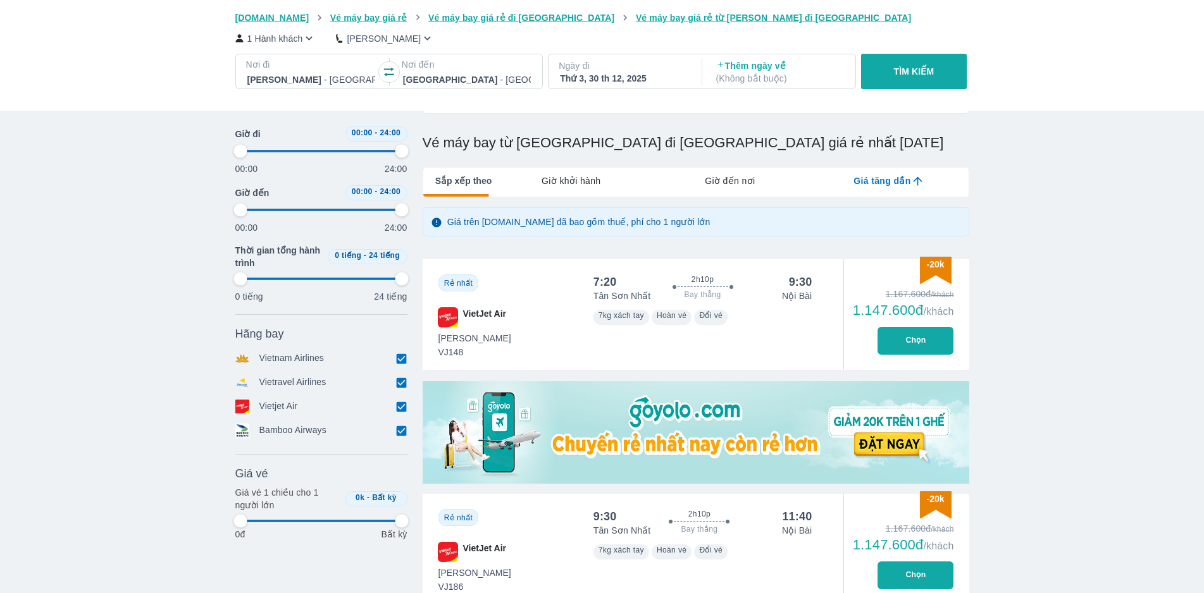
type input "97.9166666666667"
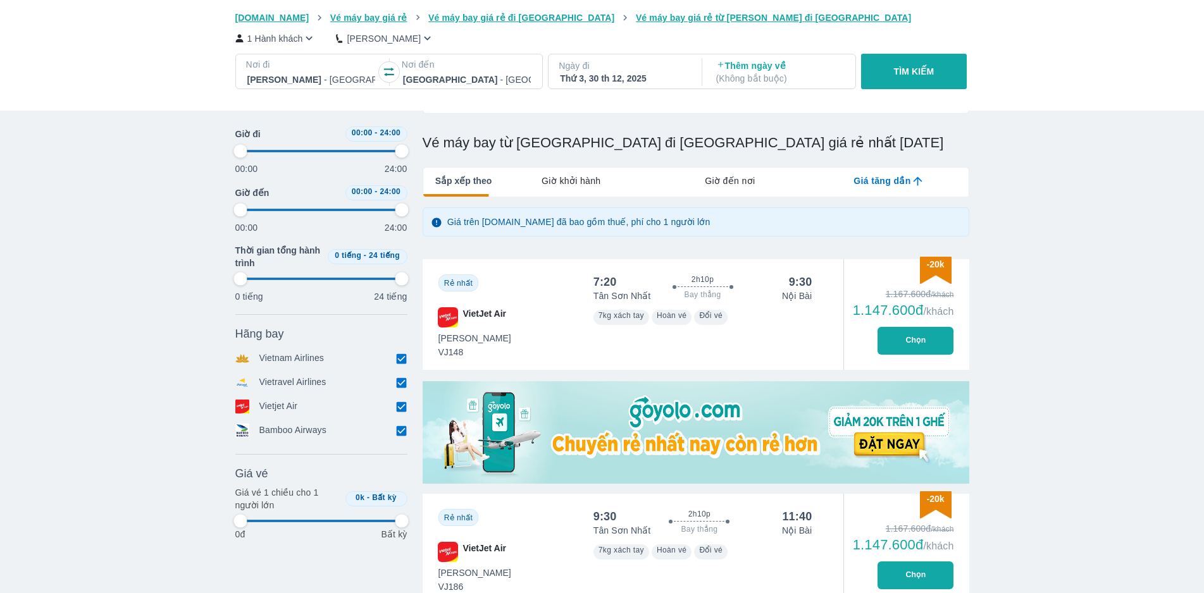
type input "97.9166666666667"
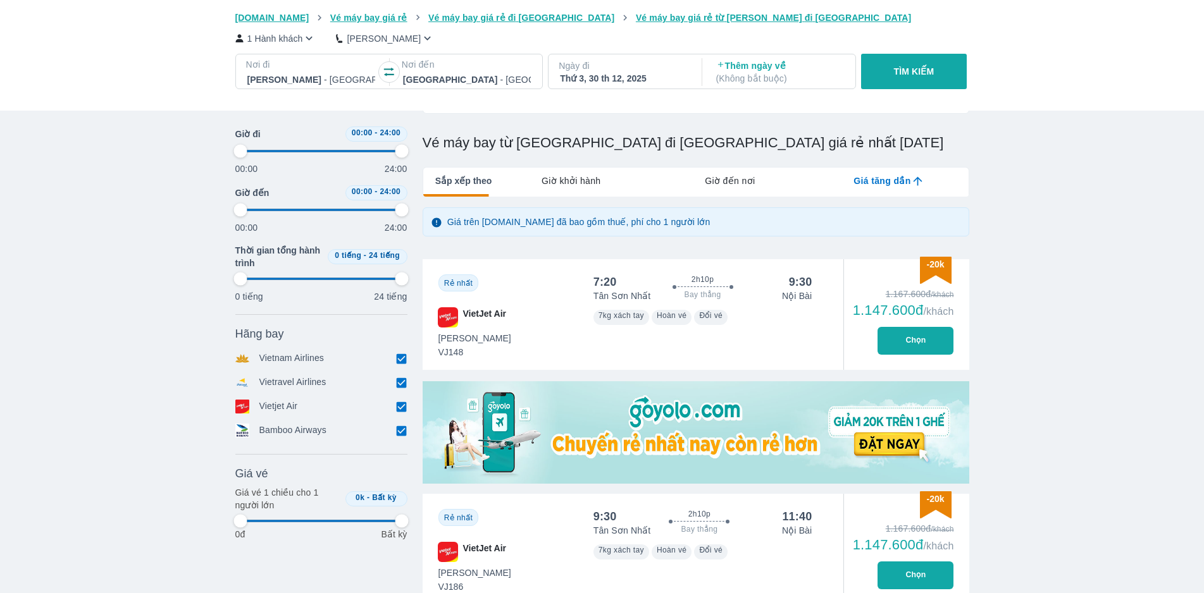
type input "97.9166666666667"
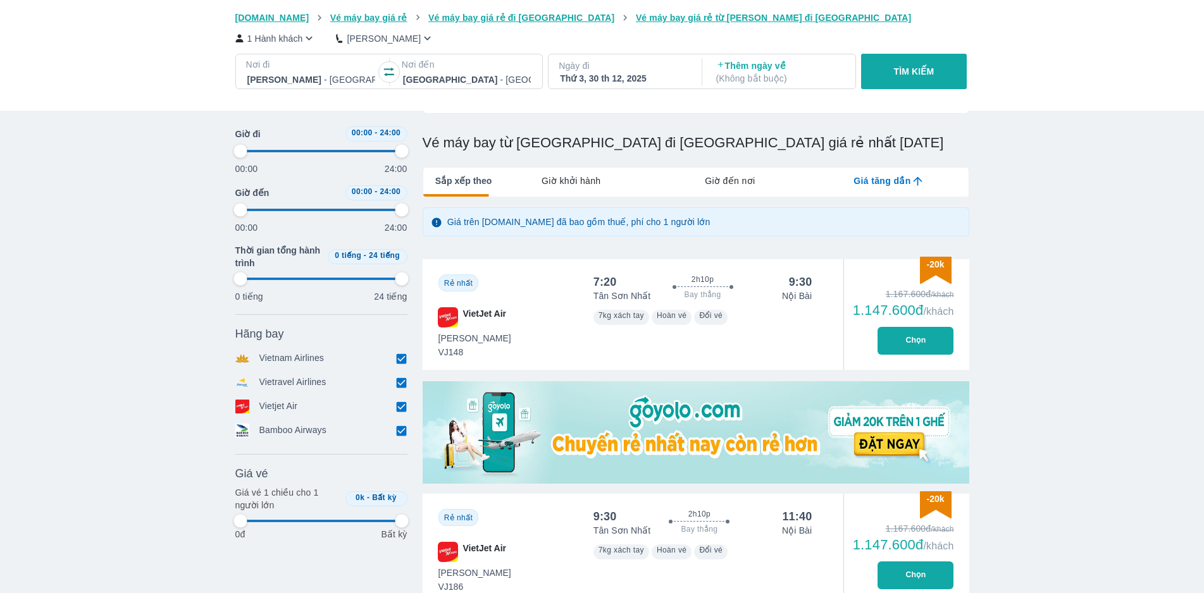
type input "97.9166666666667"
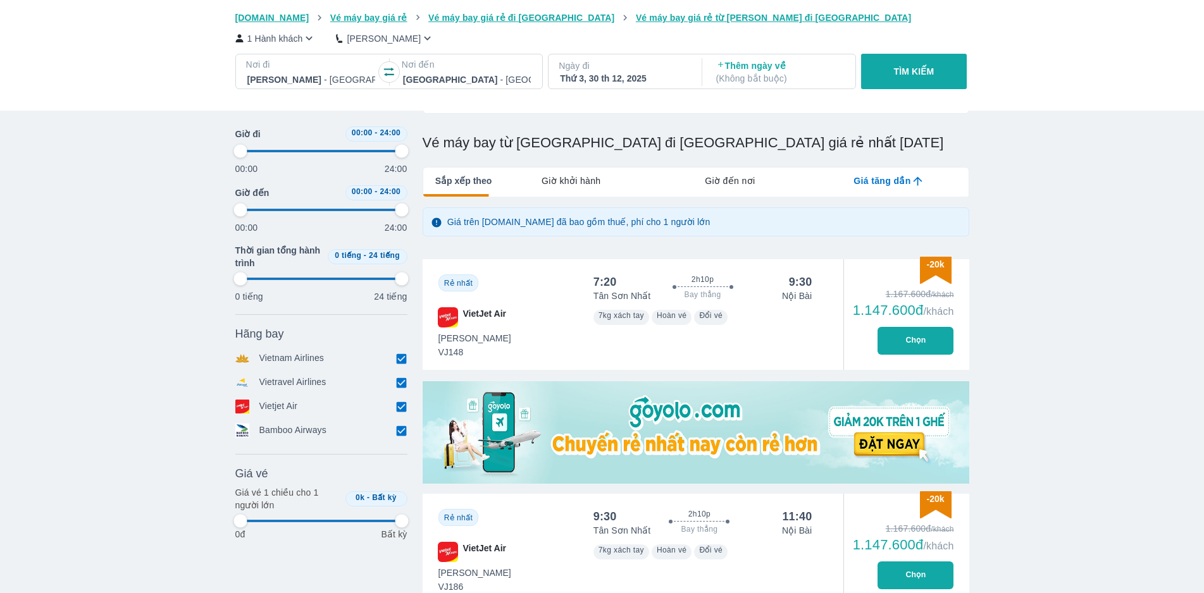
type input "97.9166666666667"
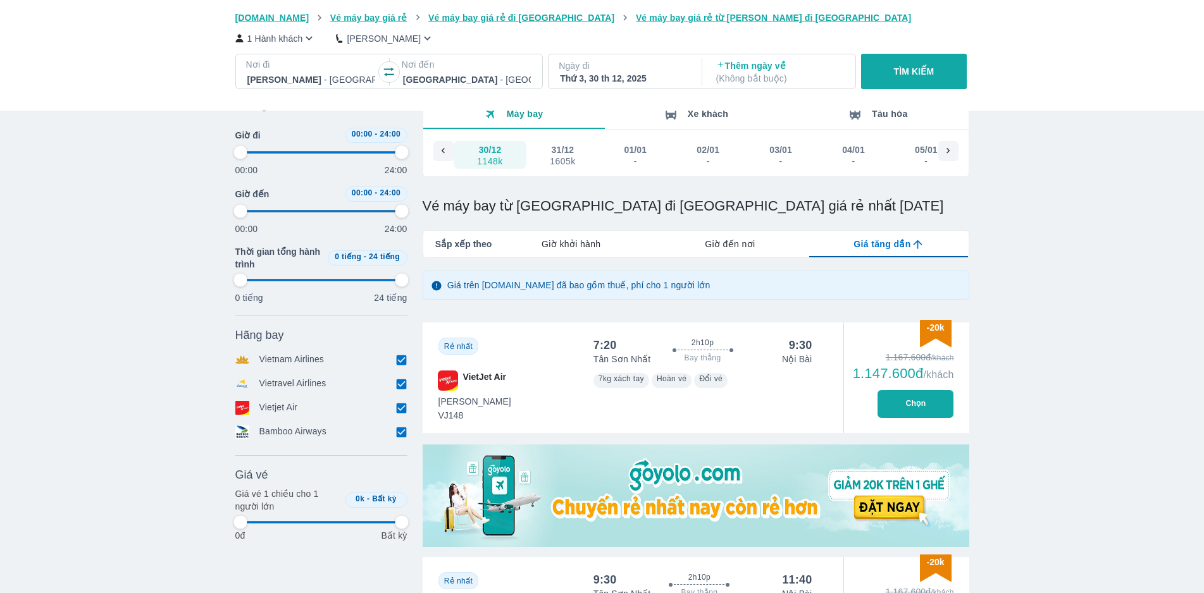
scroll to position [0, 0]
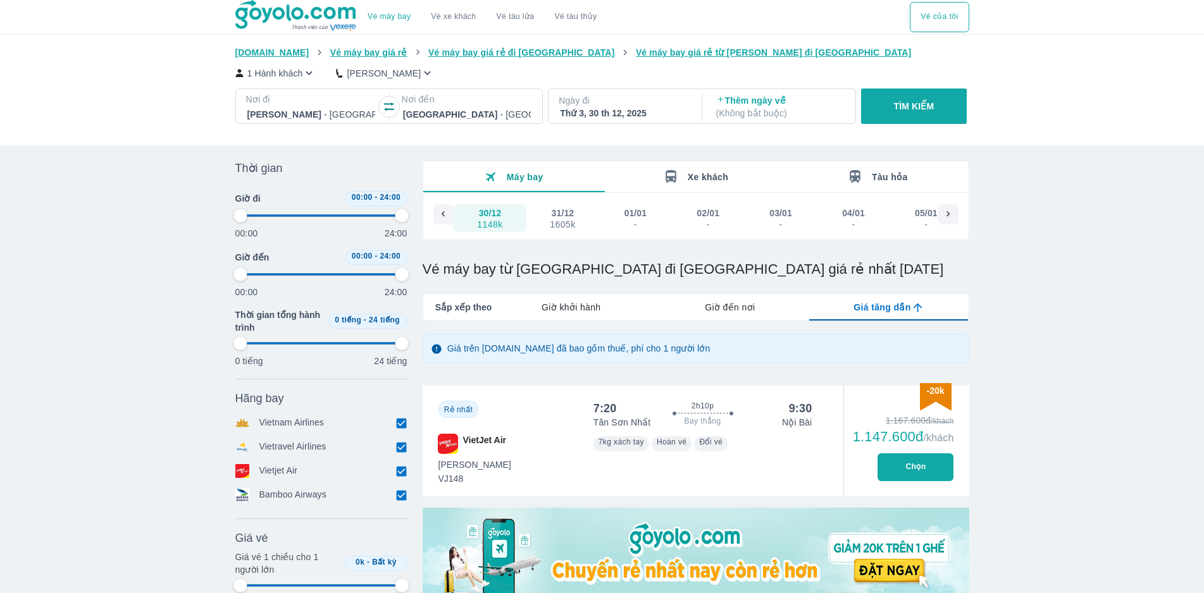
click at [385, 108] on icon "button" at bounding box center [389, 107] width 13 height 13
